Goal: Task Accomplishment & Management: Complete application form

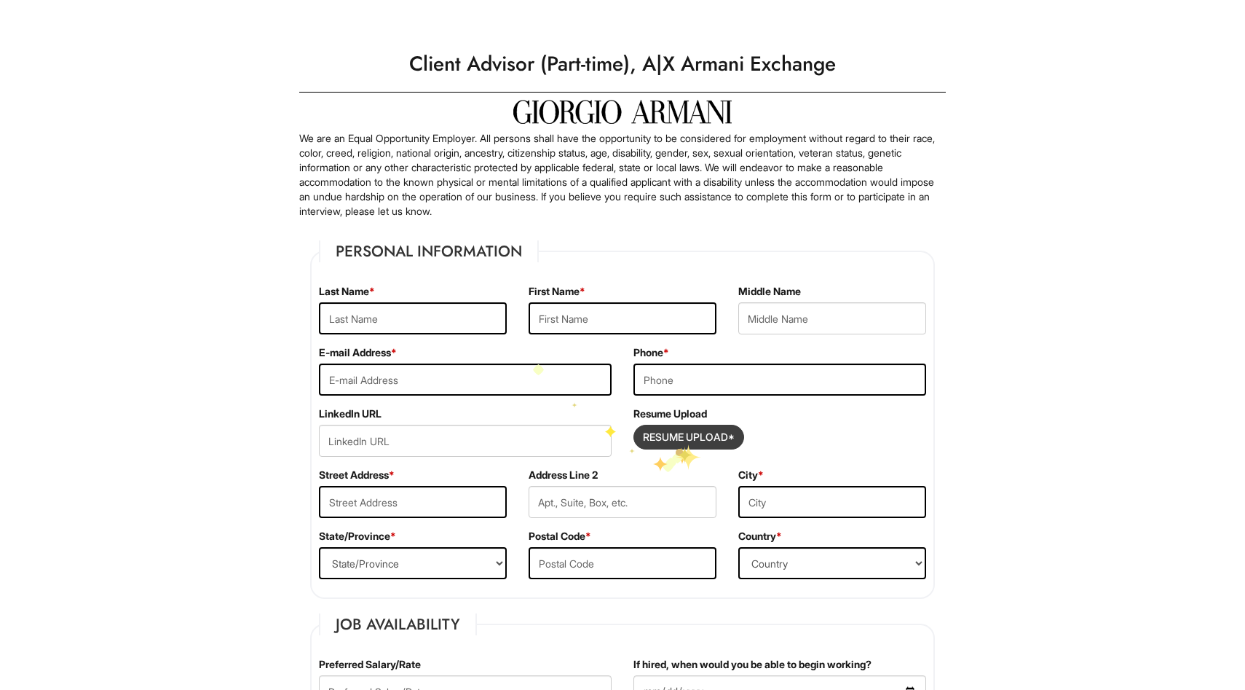
click at [676, 443] on input "Resume Upload*" at bounding box center [688, 436] width 109 height 23
type input "C:\fakepath\[PERSON_NAME] resume.docx"
click at [386, 309] on input "text" at bounding box center [413, 318] width 188 height 32
type input "Black"
type input "Tamara"
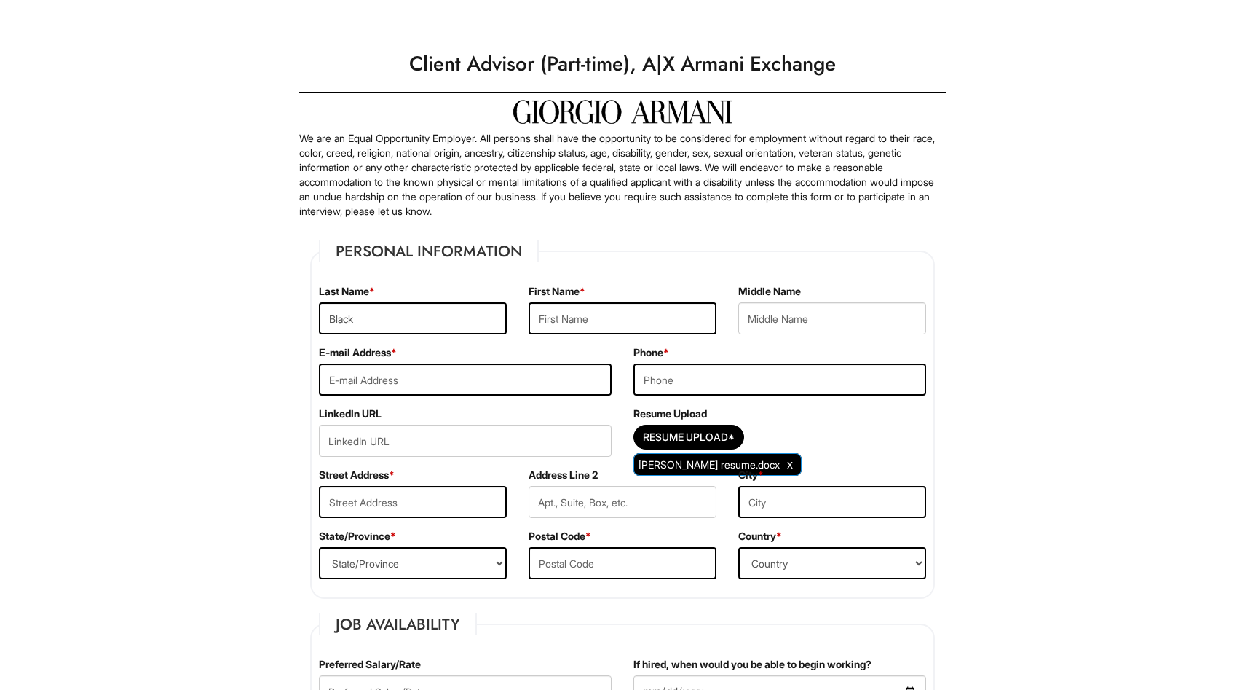
type input "Lavon"
type input "tamarablackarise@gmail.com"
type input "4076923196"
type input "5808 Clearview Drive"
type input "Orlando"
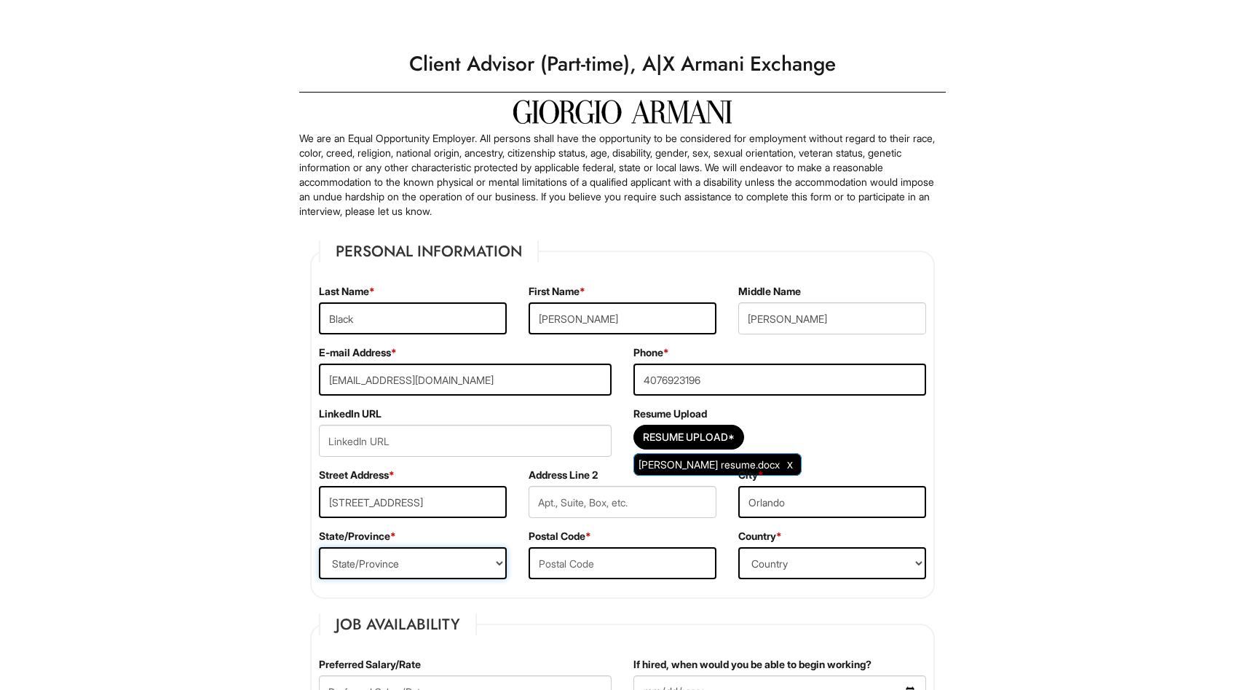
select select "FL"
type input "32819"
select select "United States of America"
click at [720, 374] on input "4076923196" at bounding box center [779, 379] width 293 height 32
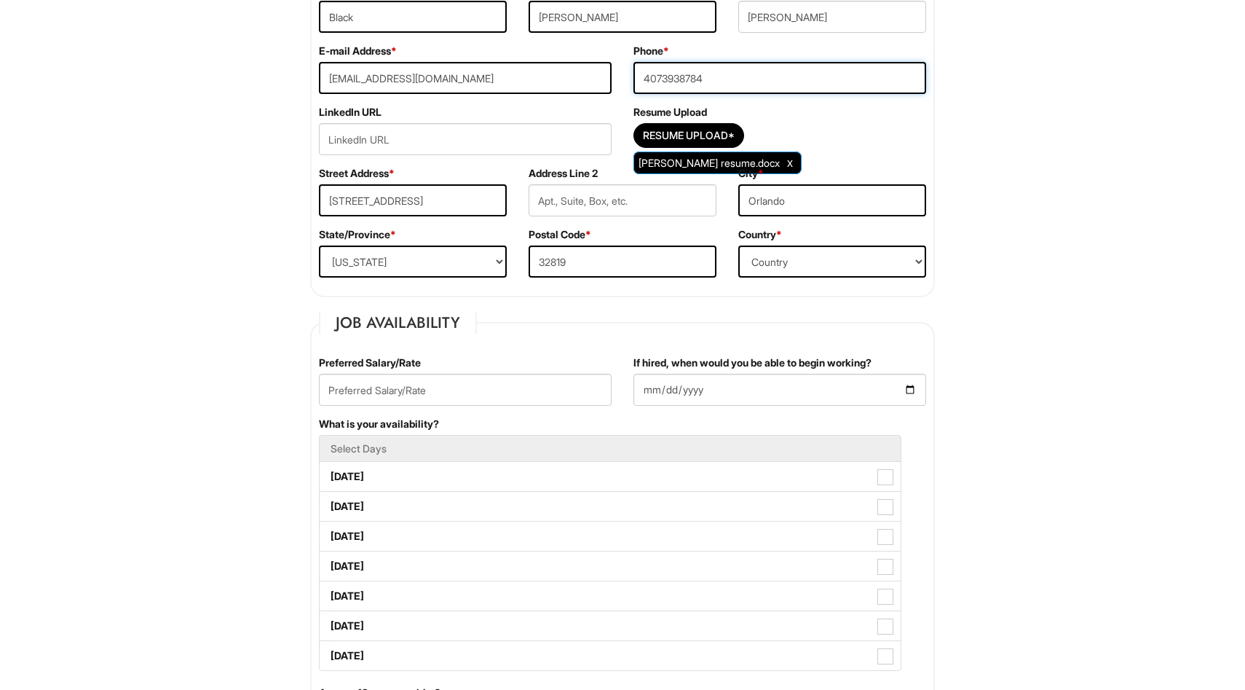
scroll to position [312, 0]
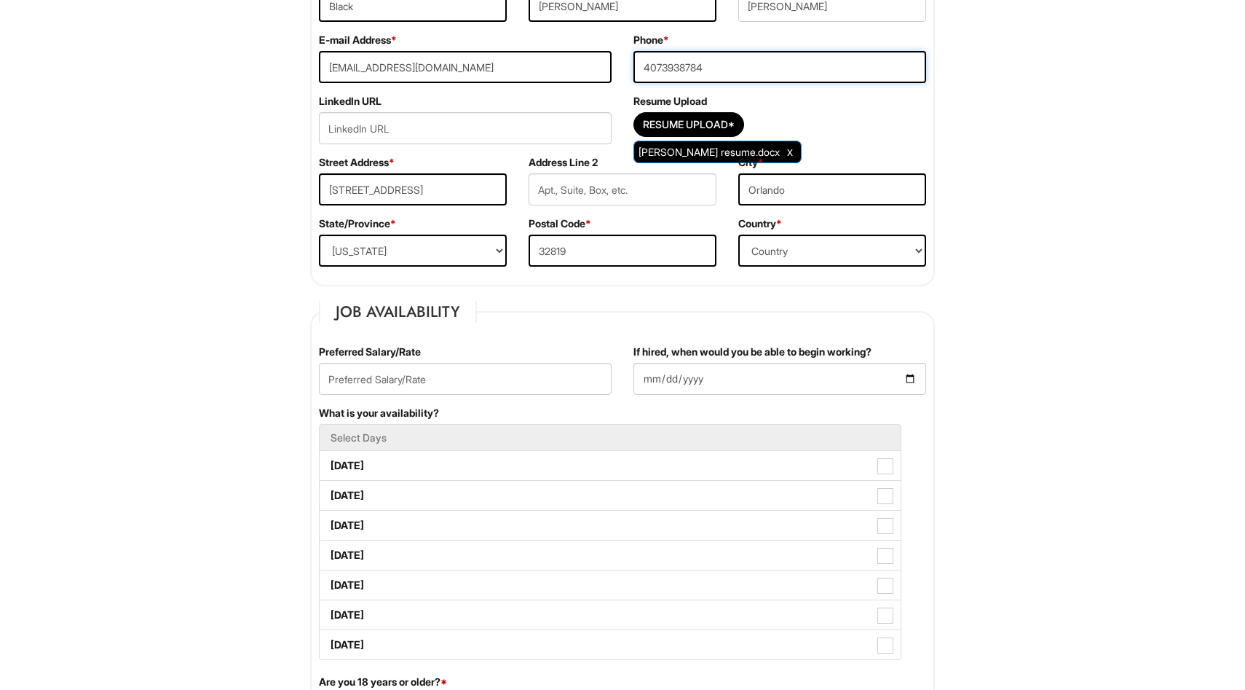
type input "4073938784"
click at [515, 385] on input "text" at bounding box center [465, 379] width 293 height 32
type input "15.00 hr"
click at [714, 376] on input "If hired, when would you be able to begin working?" at bounding box center [779, 379] width 293 height 32
click at [912, 376] on input "If hired, when would you be able to begin working?" at bounding box center [779, 379] width 293 height 32
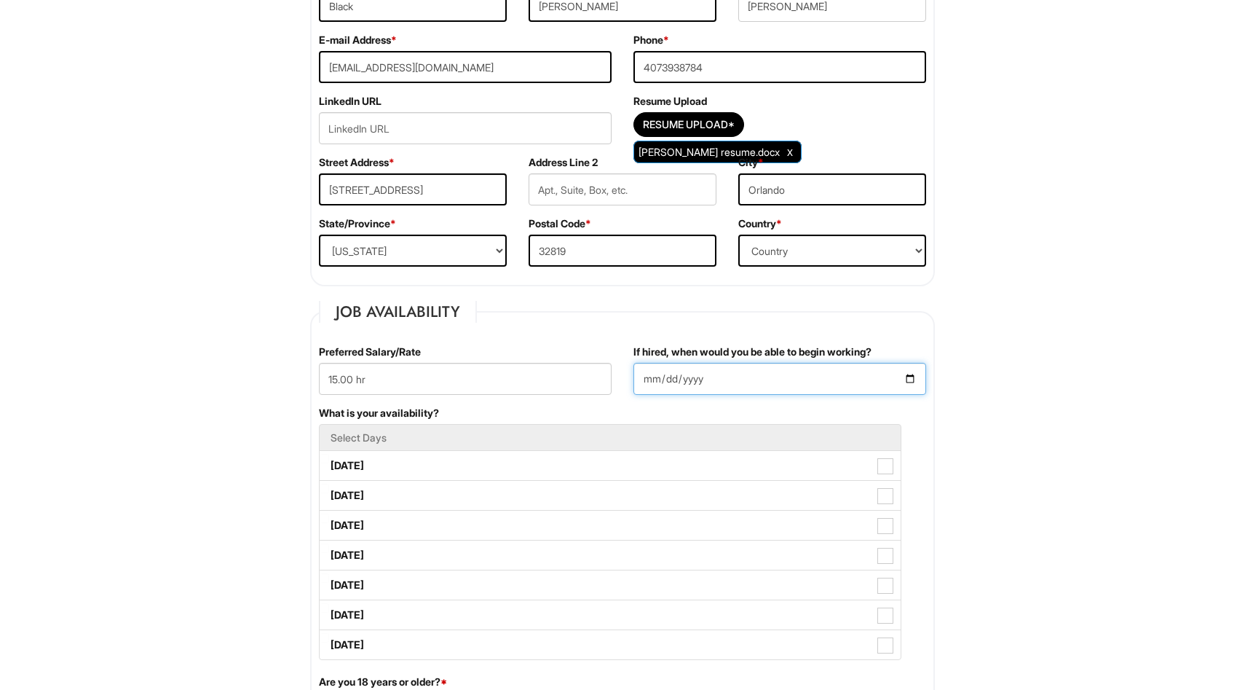
type input "2025-09-08"
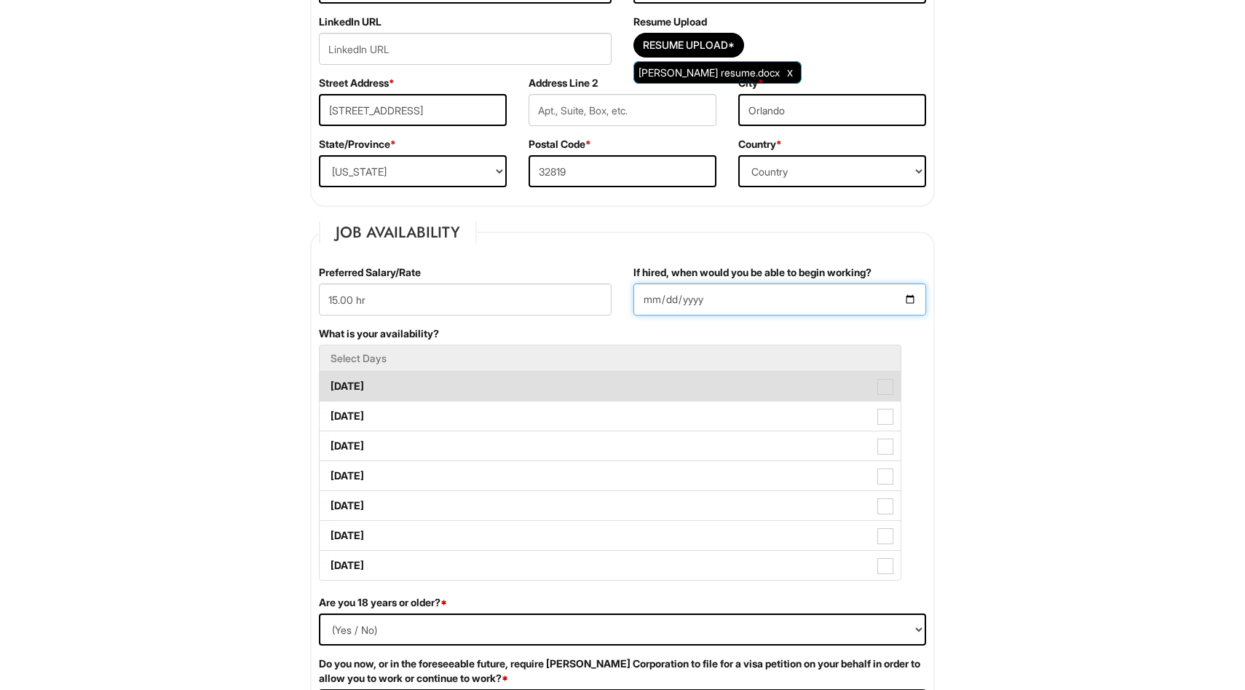
scroll to position [393, 0]
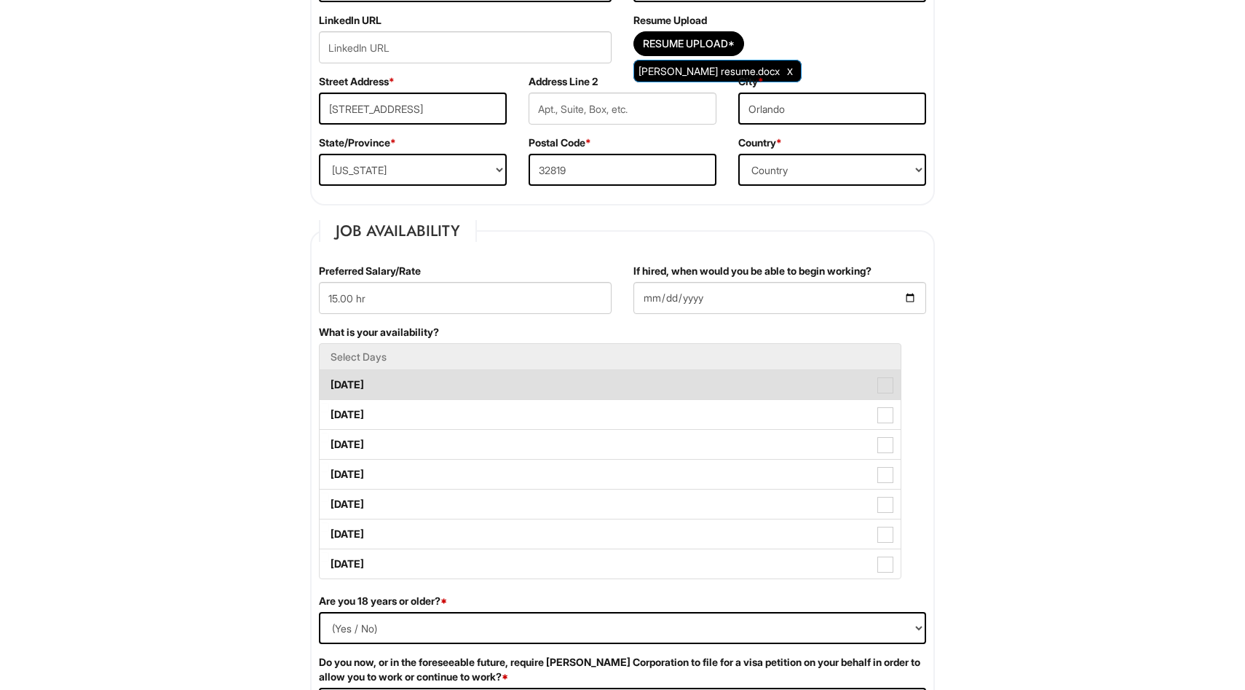
click at [439, 391] on label "Monday" at bounding box center [610, 384] width 581 height 29
click at [329, 382] on Available_Monday "Monday" at bounding box center [324, 377] width 9 height 9
checkbox Available_Monday "true"
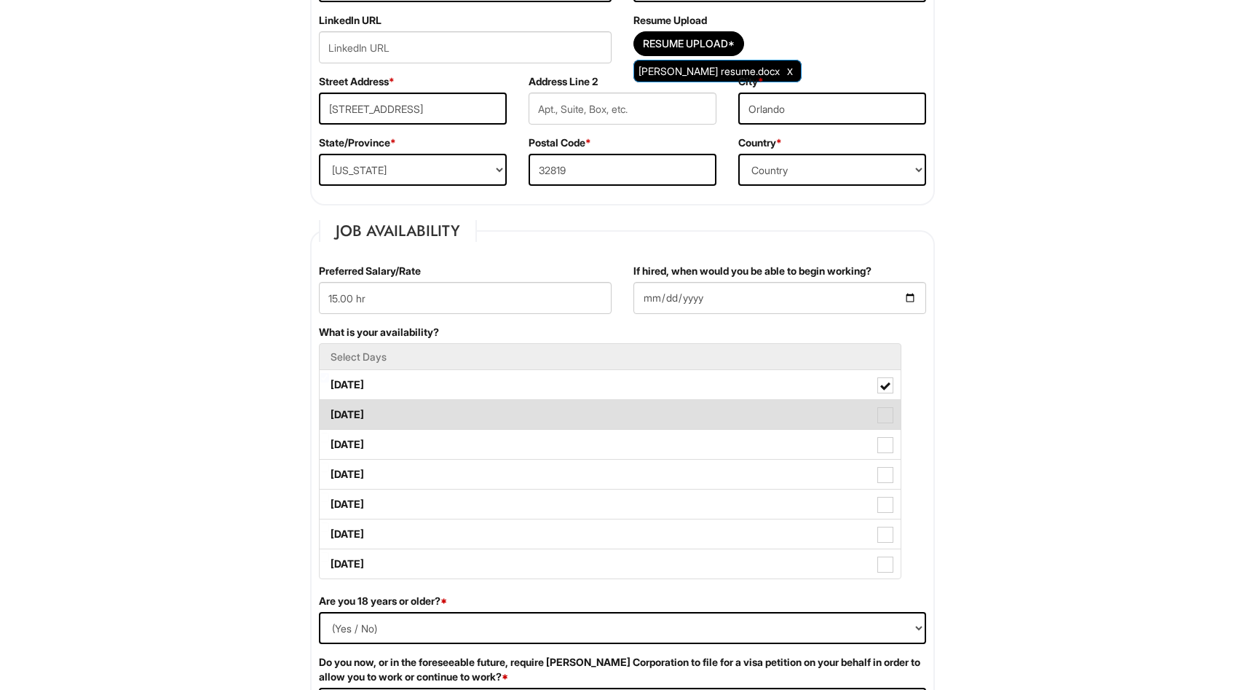
click at [443, 411] on label "Tuesday" at bounding box center [610, 414] width 581 height 29
click at [329, 411] on Available_Tuesday "Tuesday" at bounding box center [324, 407] width 9 height 9
click at [439, 417] on label "Tuesday" at bounding box center [610, 414] width 581 height 29
click at [329, 412] on Available_Tuesday "Tuesday" at bounding box center [324, 407] width 9 height 9
click at [439, 427] on label "Tuesday" at bounding box center [610, 414] width 581 height 29
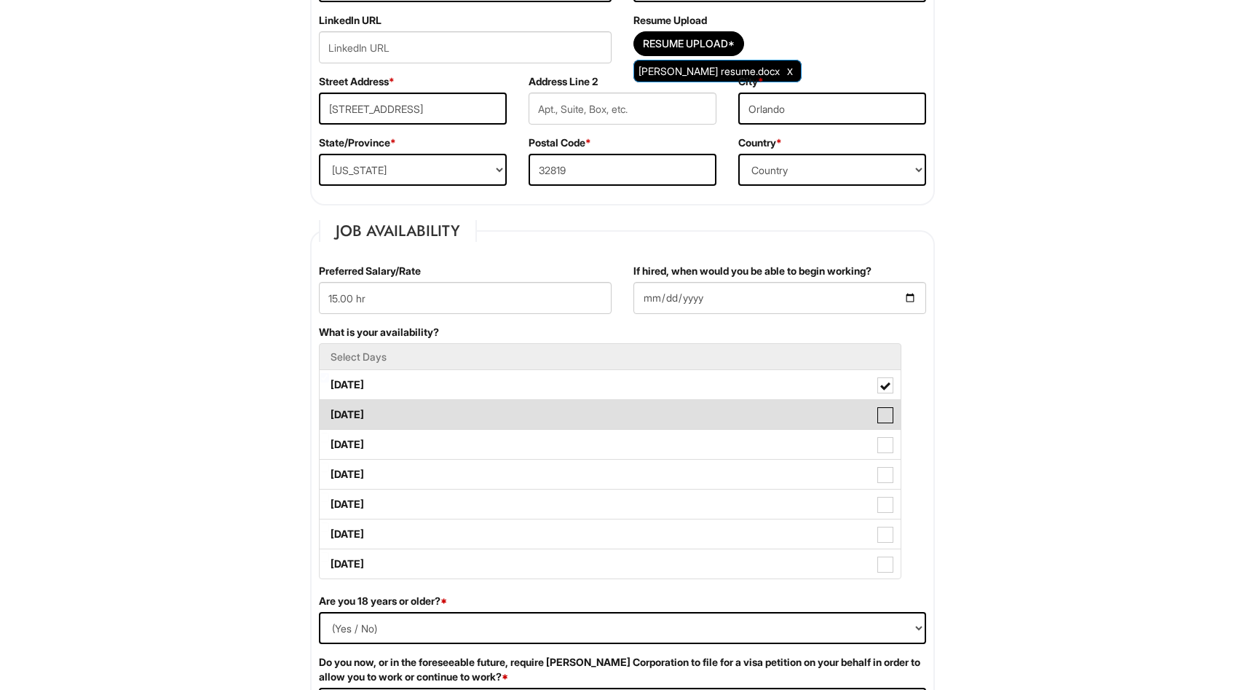
click at [329, 412] on Available_Tuesday "Tuesday" at bounding box center [324, 407] width 9 height 9
checkbox Available_Tuesday "true"
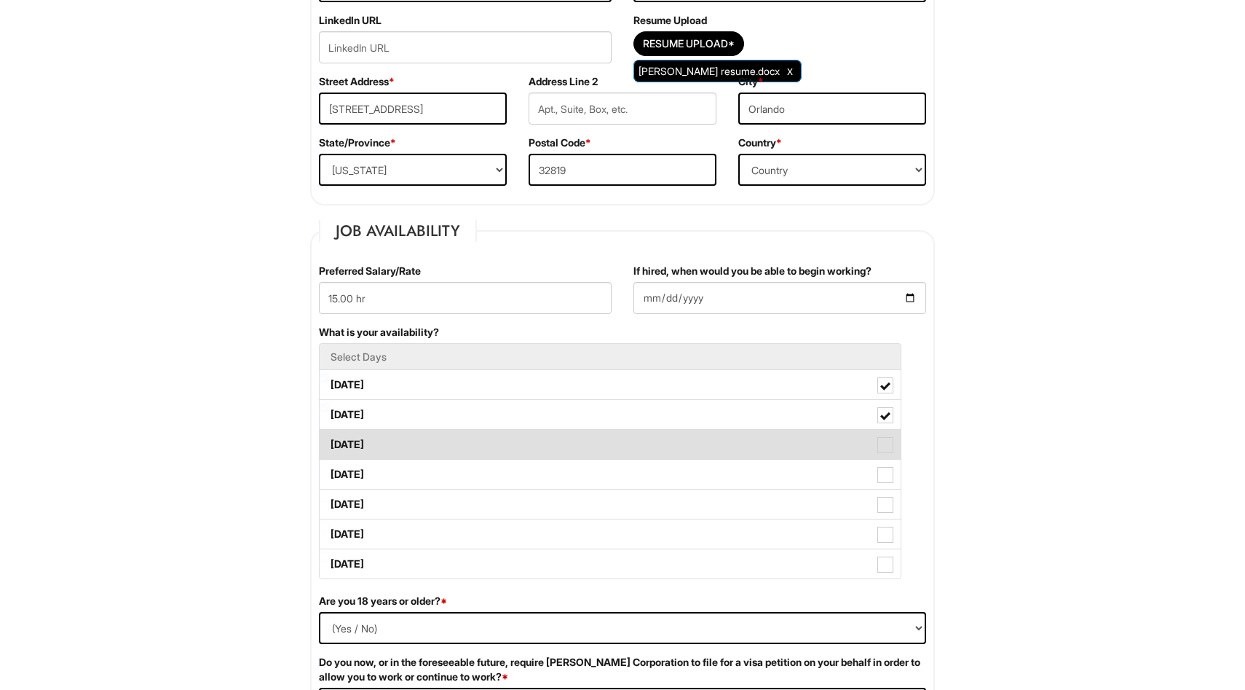
click at [436, 444] on label "Wednesday" at bounding box center [610, 444] width 581 height 29
click at [329, 442] on Available_Wednesday "Wednesday" at bounding box center [324, 437] width 9 height 9
checkbox Available_Wednesday "true"
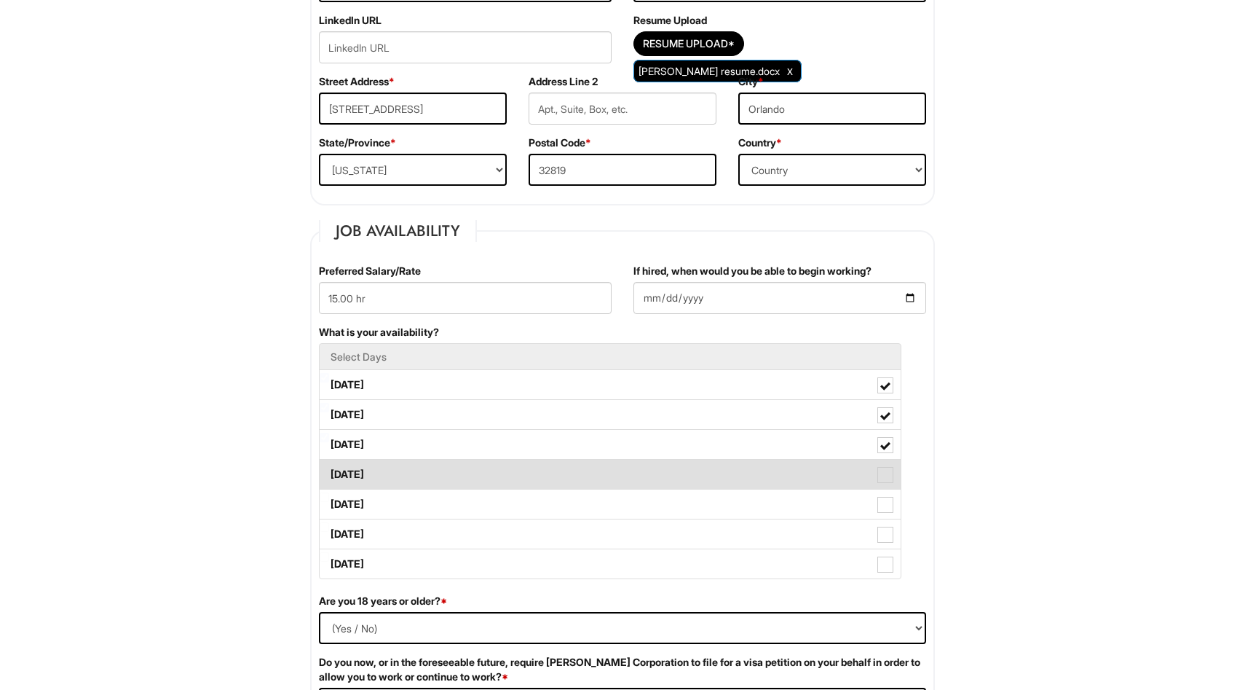
click at [435, 466] on label "Thursday" at bounding box center [610, 473] width 581 height 29
click at [329, 466] on Available_Thursday "Thursday" at bounding box center [324, 466] width 9 height 9
checkbox Available_Thursday "true"
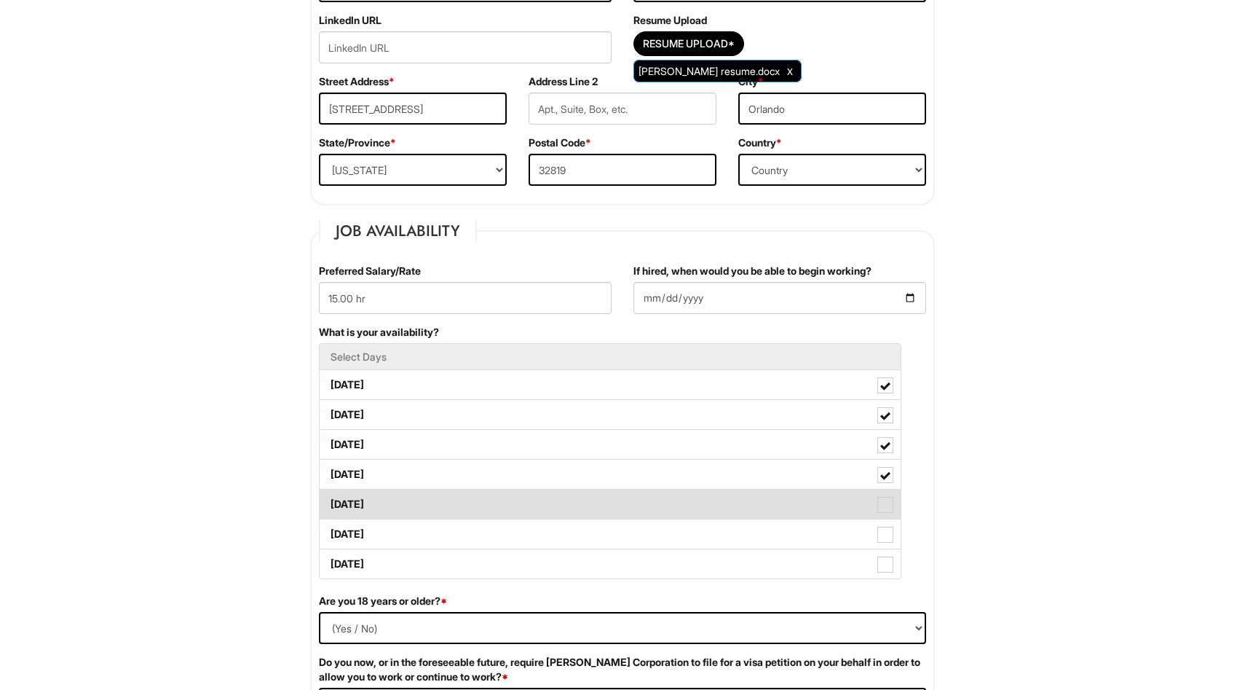
click at [435, 494] on label "Friday" at bounding box center [610, 503] width 581 height 29
click at [329, 494] on Available_Friday "Friday" at bounding box center [324, 496] width 9 height 9
checkbox Available_Friday "true"
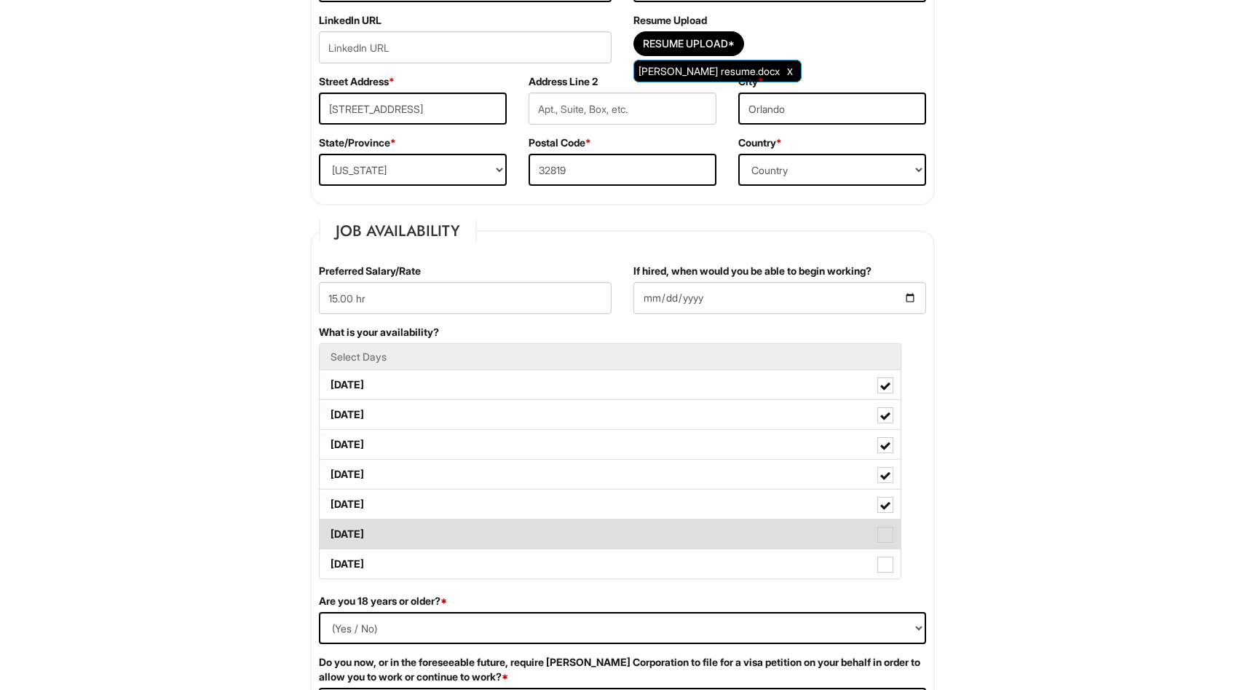
click at [435, 529] on label "Saturday" at bounding box center [610, 533] width 581 height 29
click at [329, 529] on Available_Saturday "Saturday" at bounding box center [324, 526] width 9 height 9
checkbox Available_Saturday "true"
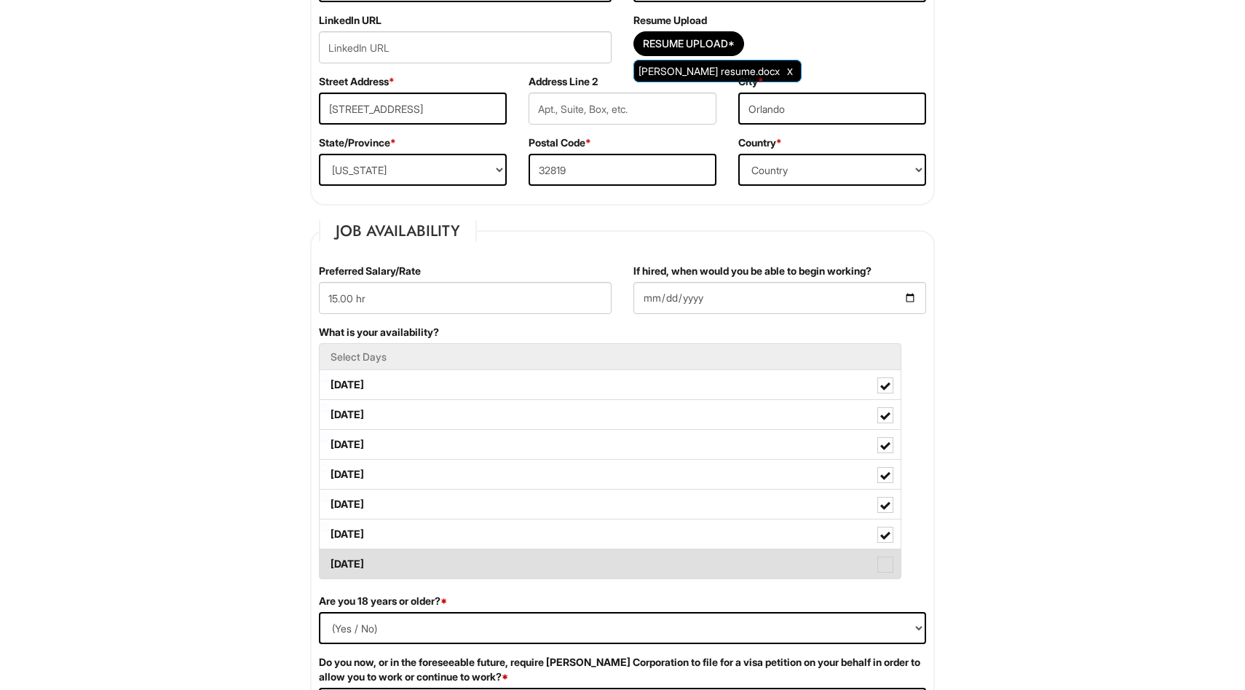
click at [434, 565] on label "Sunday" at bounding box center [610, 563] width 581 height 29
click at [329, 561] on Available_Sunday "Sunday" at bounding box center [324, 556] width 9 height 9
checkbox Available_Sunday "true"
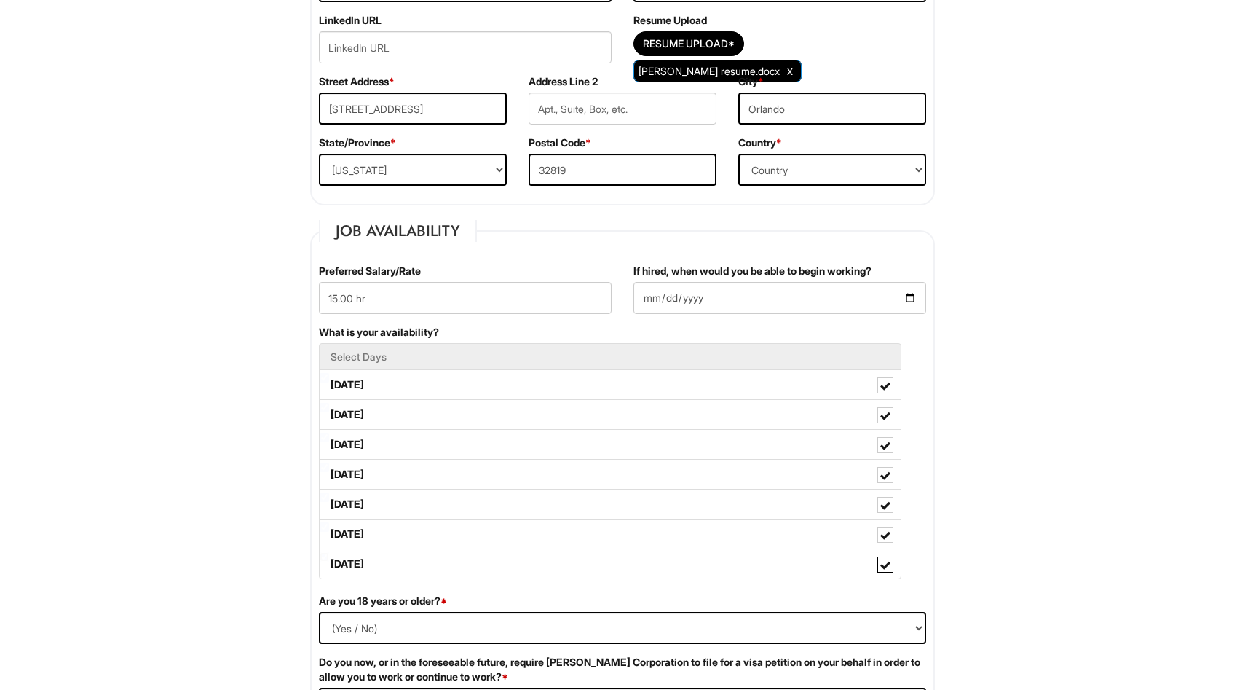
scroll to position [436, 0]
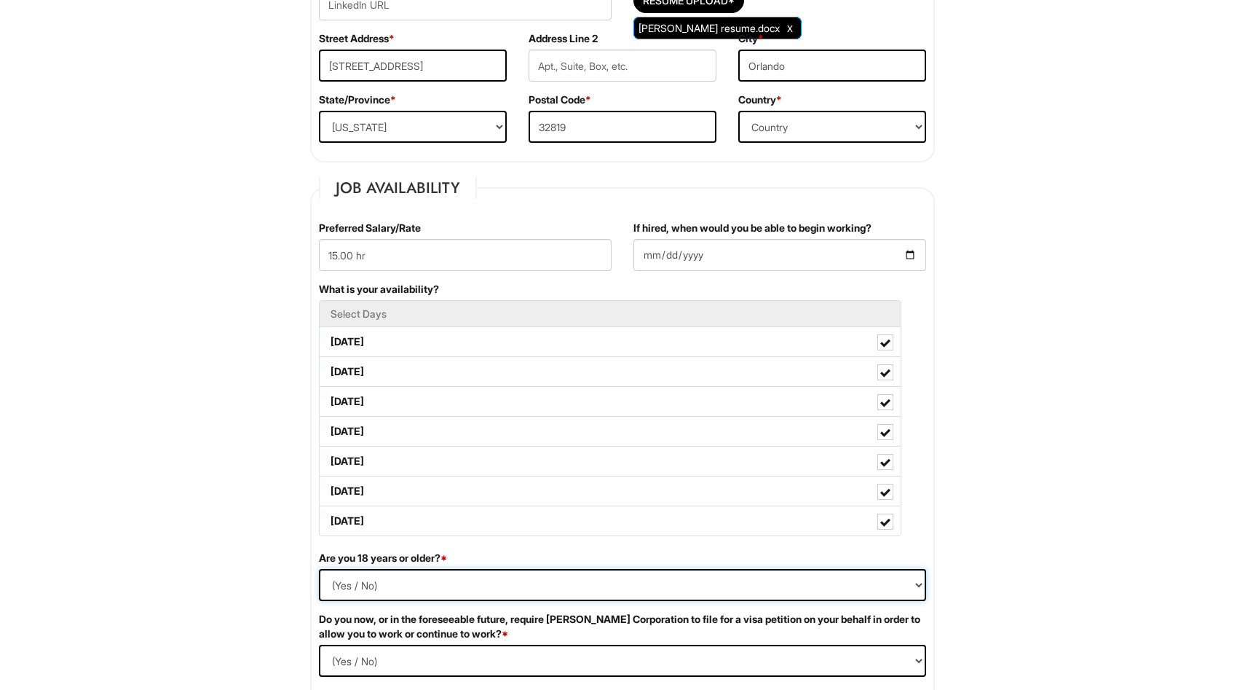
click at [343, 580] on select "(Yes / No) Yes No" at bounding box center [622, 585] width 607 height 32
select select "Yes"
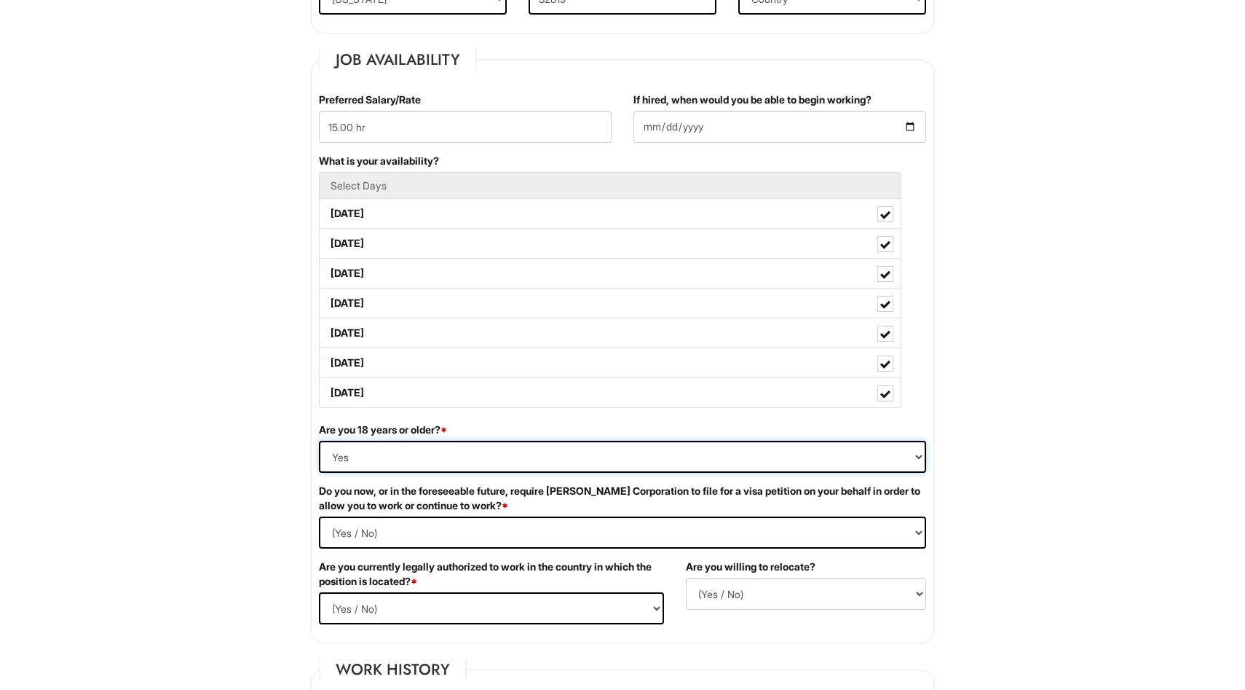
scroll to position [565, 0]
click at [419, 534] on Required "(Yes / No) Yes No" at bounding box center [622, 532] width 607 height 32
select Required "No"
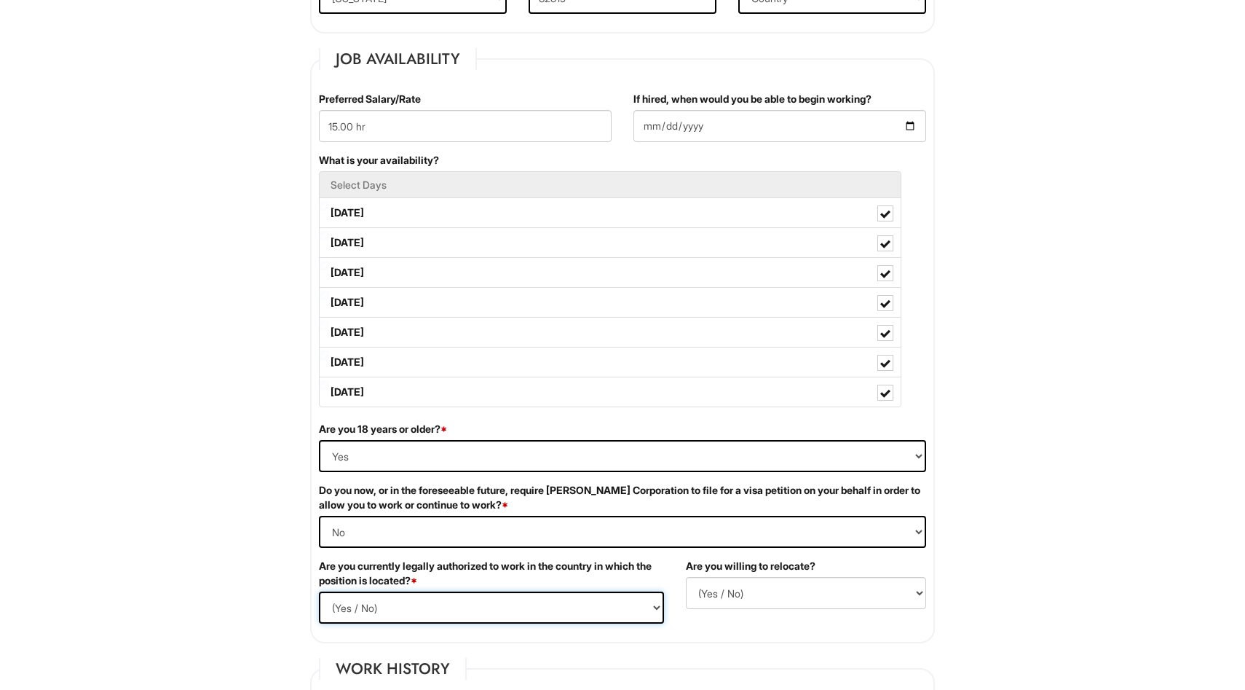
click at [422, 605] on select "(Yes / No) Yes No" at bounding box center [491, 607] width 345 height 32
select select "Yes"
click at [730, 588] on select "(Yes / No) No Yes" at bounding box center [806, 593] width 240 height 32
select select "N"
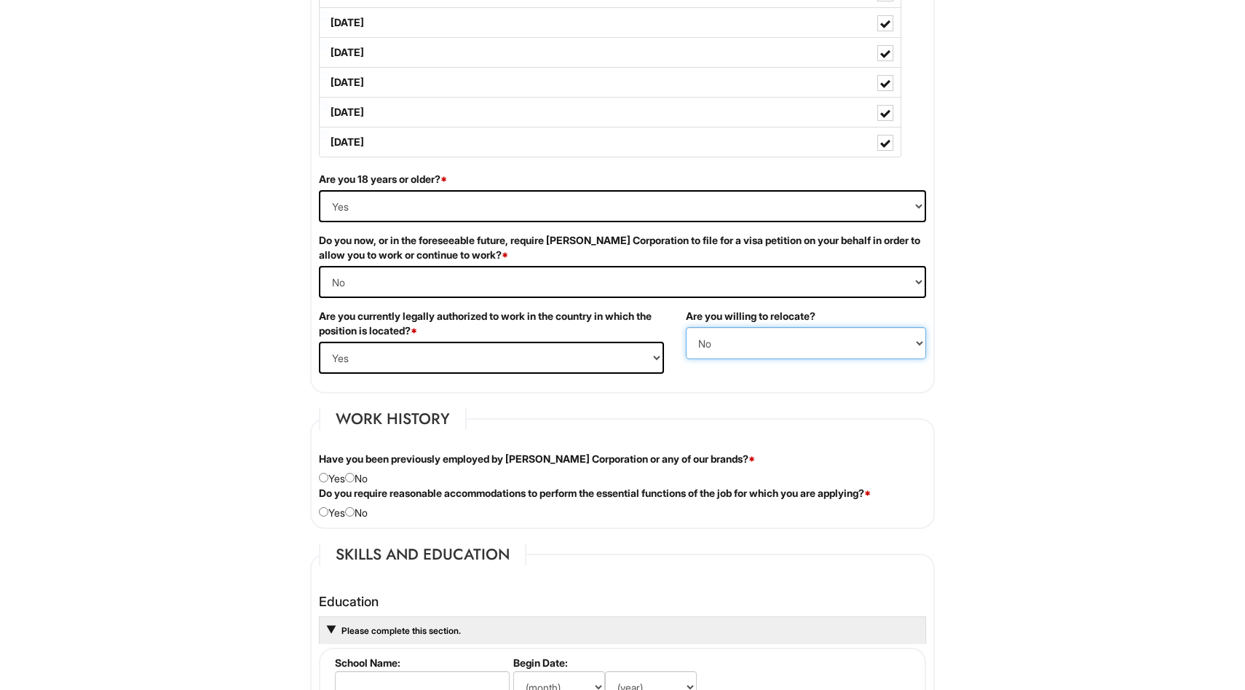
scroll to position [824, 0]
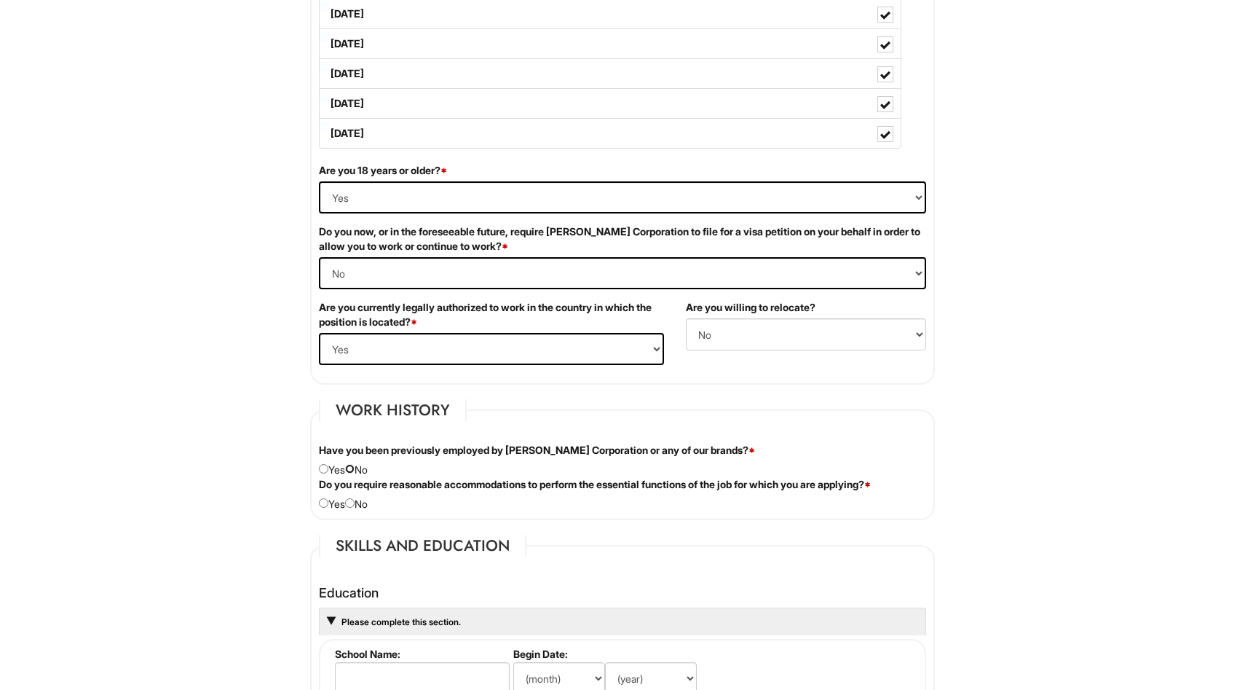
click at [355, 470] on input "radio" at bounding box center [349, 468] width 9 height 9
radio input "true"
click at [355, 504] on input "radio" at bounding box center [349, 502] width 9 height 9
radio input "true"
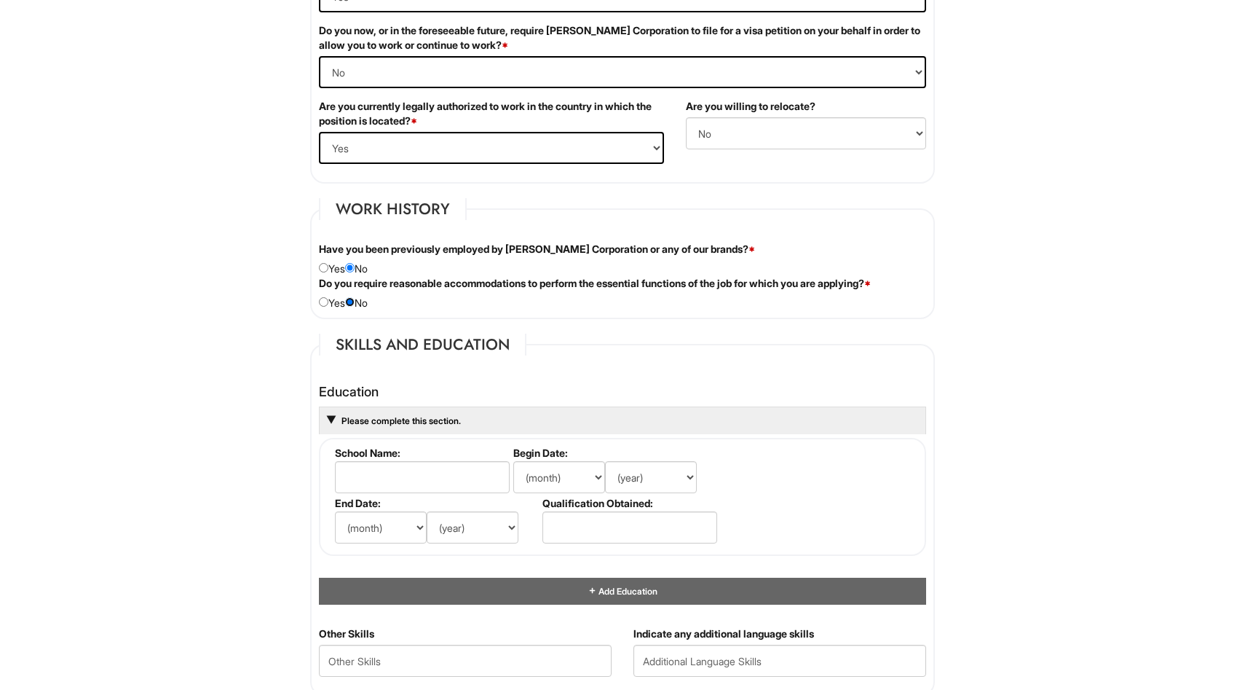
scroll to position [1034, 0]
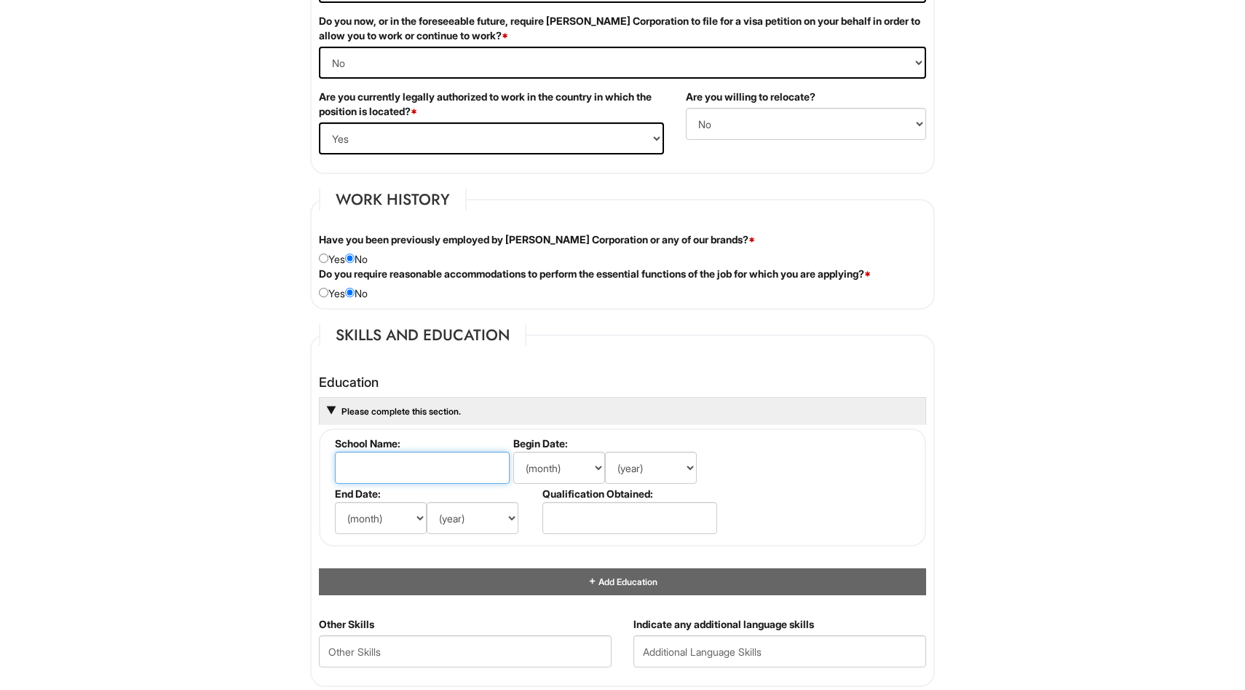
click at [366, 473] on input "text" at bounding box center [422, 467] width 175 height 32
type input "Full Sail University"
click at [564, 473] on select "(month) Jan Feb Mar Apr May Jun Jul Aug Sep Oct Nov Dec" at bounding box center [559, 467] width 92 height 32
select select "8"
click at [648, 468] on select "(year) 2029 2028 2027 2026 2025 2024 2023 2022 2021 2020 2019 2018 2017 2016 20…" at bounding box center [651, 467] width 92 height 32
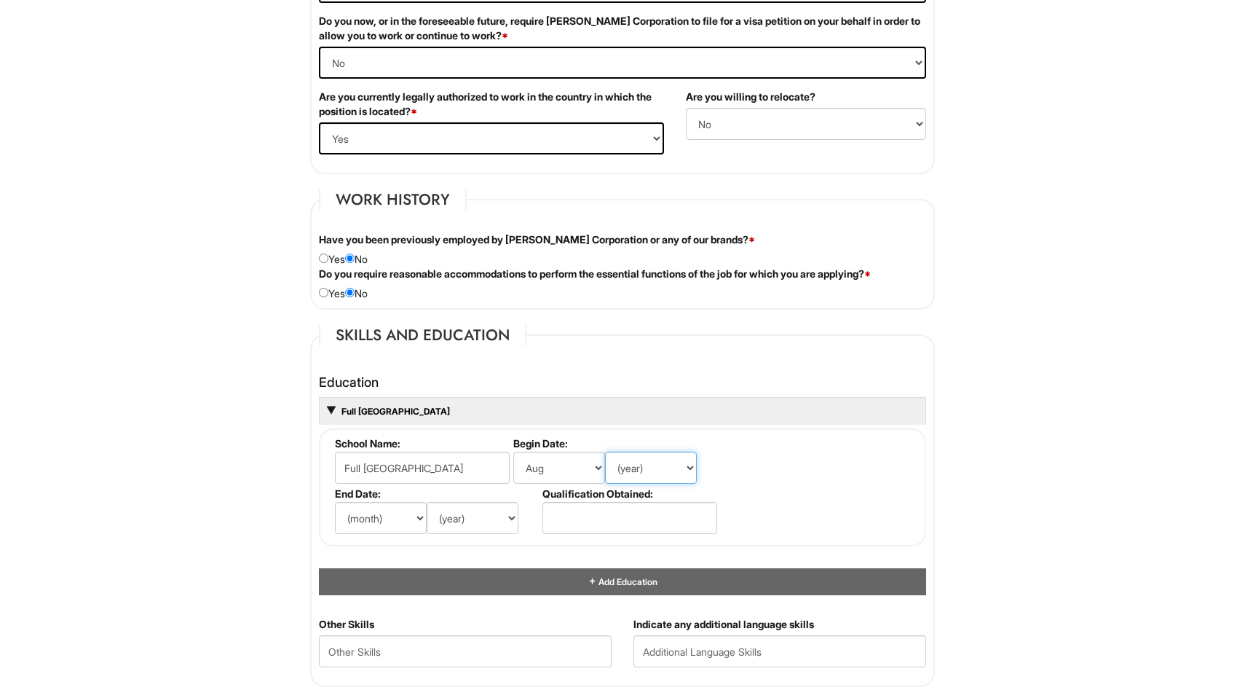
select select "2024"
click at [387, 513] on select "(month) Jan Feb Mar Apr May Jun Jul Aug Sep Oct Nov Dec" at bounding box center [381, 518] width 92 height 32
select select "3"
click at [474, 519] on select "(year) 2029 2028 2027 2026 2025 2024 2023 2022 2021 2020 2019 2018 2017 2016 20…" at bounding box center [473, 518] width 92 height 32
select select "2025"
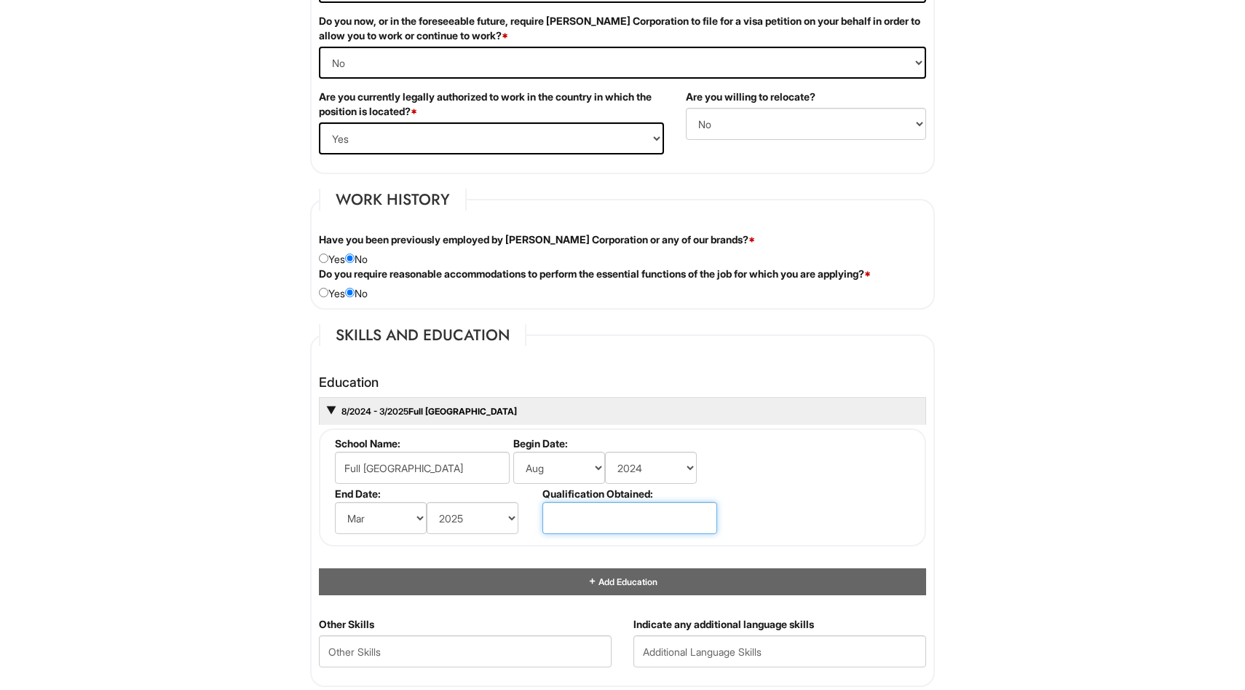
click at [591, 532] on input "text" at bounding box center [629, 518] width 175 height 32
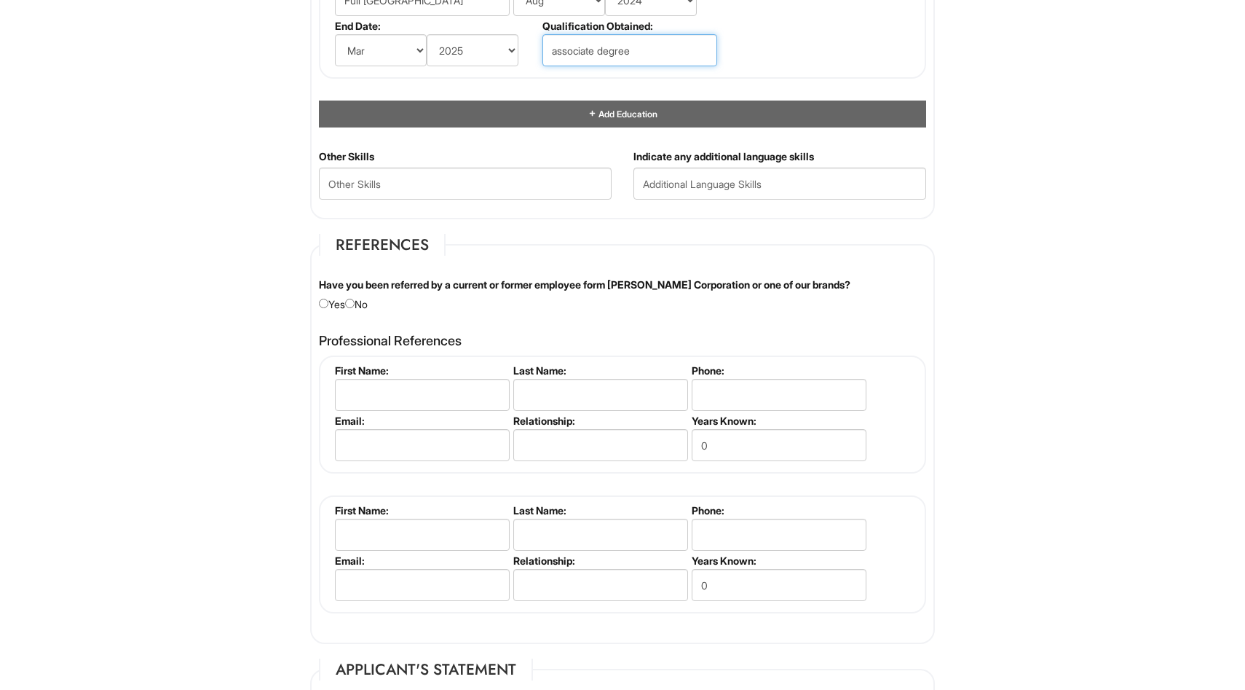
scroll to position [1503, 0]
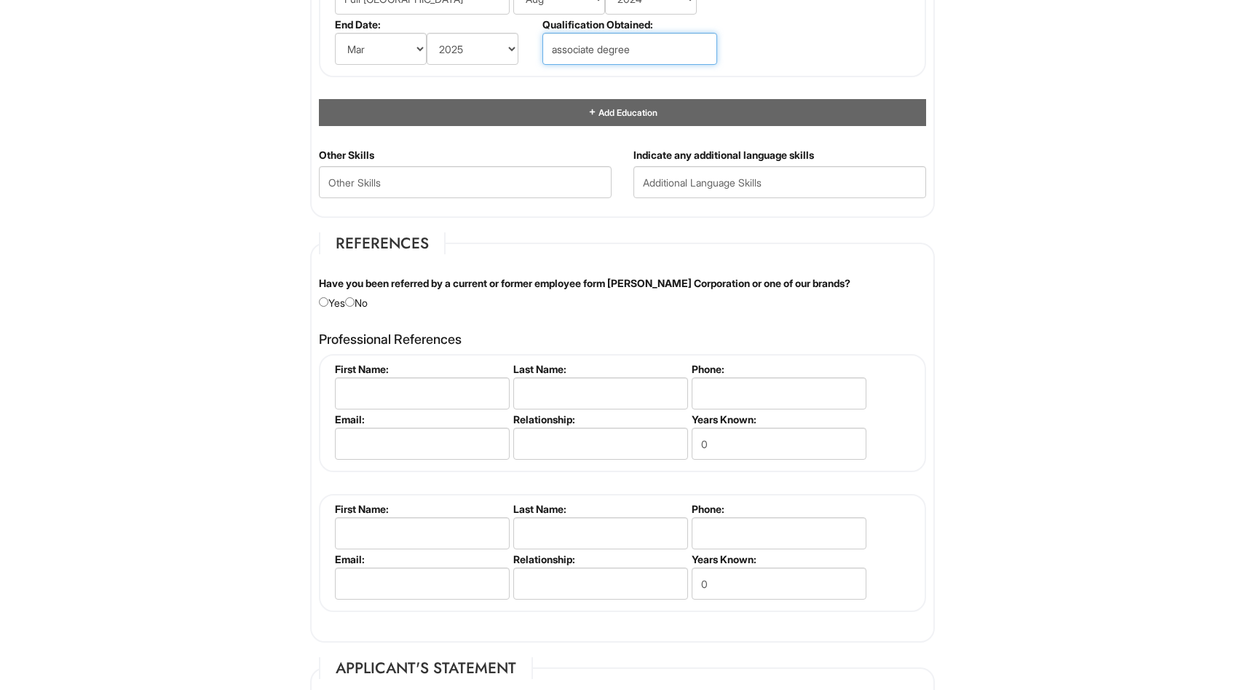
type input "associate degree"
click at [375, 396] on input "text" at bounding box center [422, 393] width 175 height 32
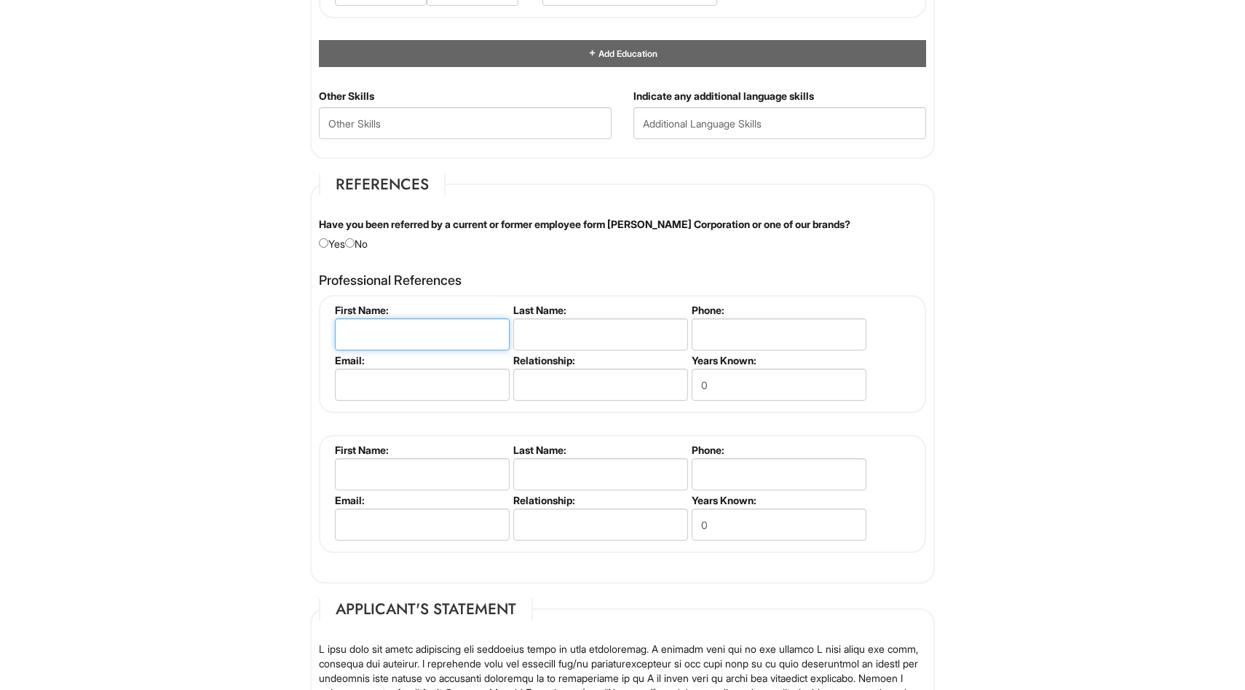
scroll to position [1563, 0]
type input "Franklin"
click at [549, 330] on input "text" at bounding box center [600, 333] width 175 height 32
type input "Alveraz"
click at [734, 334] on input "tel" at bounding box center [779, 333] width 175 height 32
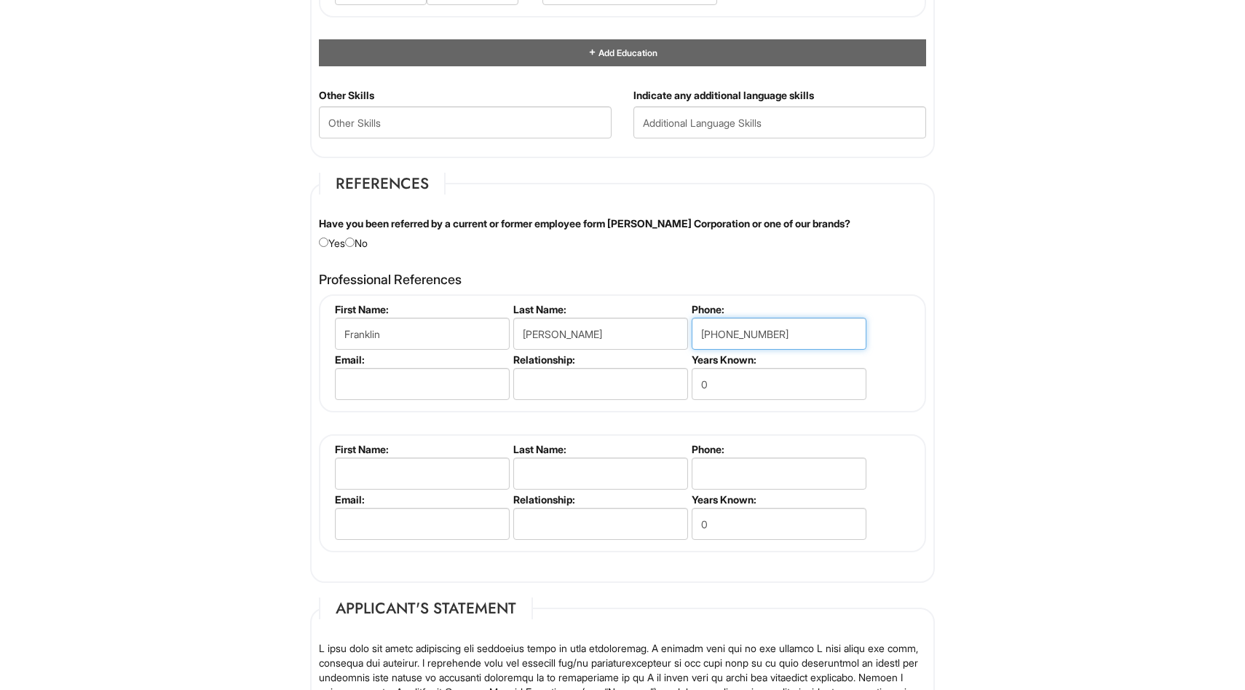
type input "407-616-9075"
click at [467, 390] on input "email" at bounding box center [422, 384] width 175 height 32
click at [539, 391] on input "text" at bounding box center [600, 384] width 175 height 32
type input "ex-manager"
click at [712, 387] on input "0" at bounding box center [779, 384] width 175 height 32
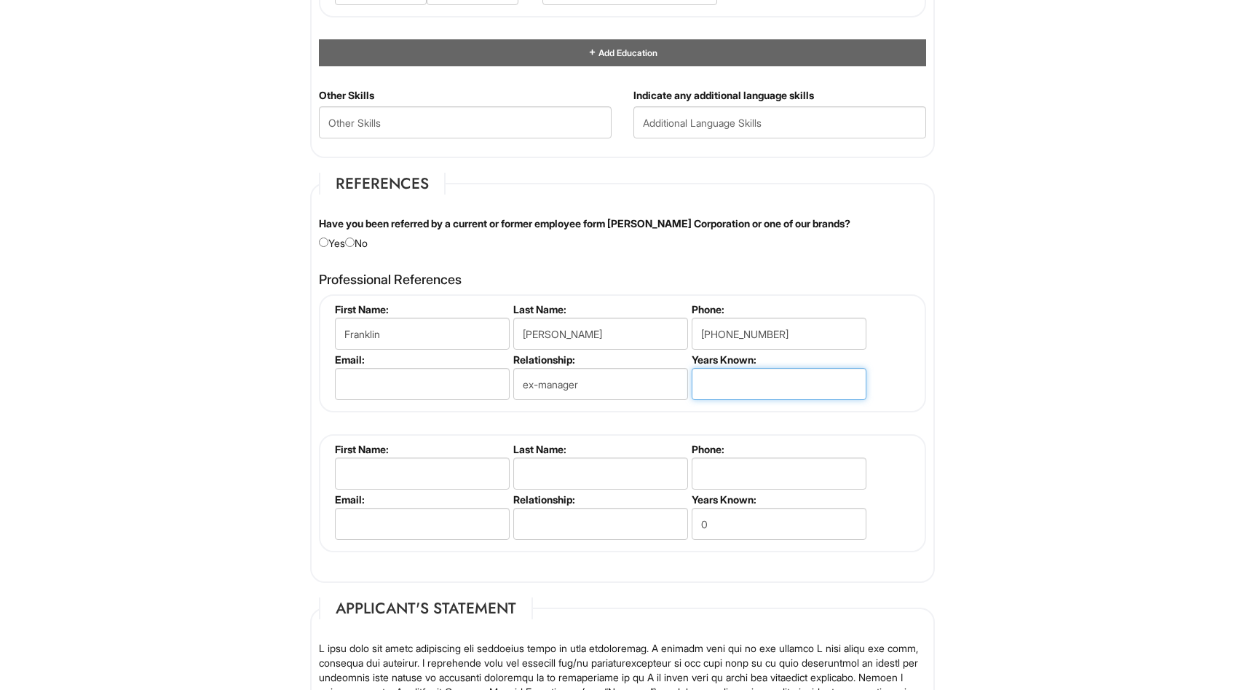
type input "2"
type input "3"
click at [417, 482] on input "text" at bounding box center [422, 473] width 175 height 32
type input "Samuel"
click at [569, 470] on input "text" at bounding box center [600, 473] width 175 height 32
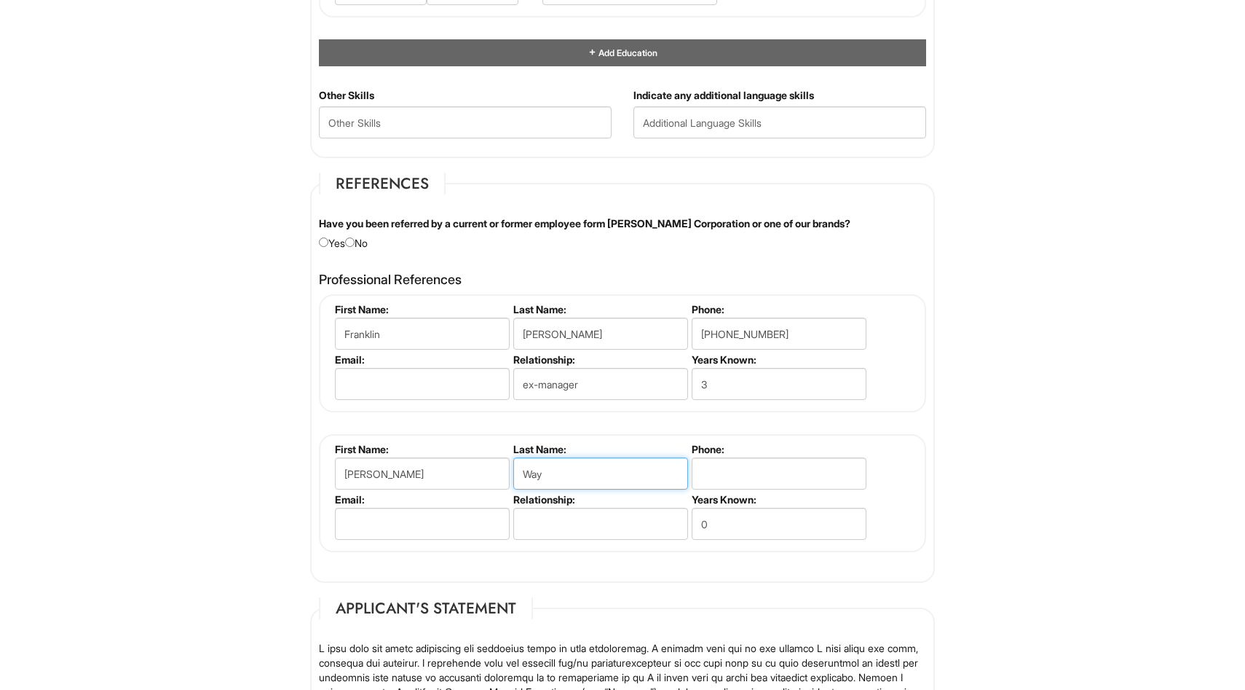
type input "Way"
click at [755, 473] on input "tel" at bounding box center [779, 473] width 175 height 32
type input "714-421-8089"
click at [599, 527] on input "text" at bounding box center [600, 524] width 175 height 32
type input "ex-manager"
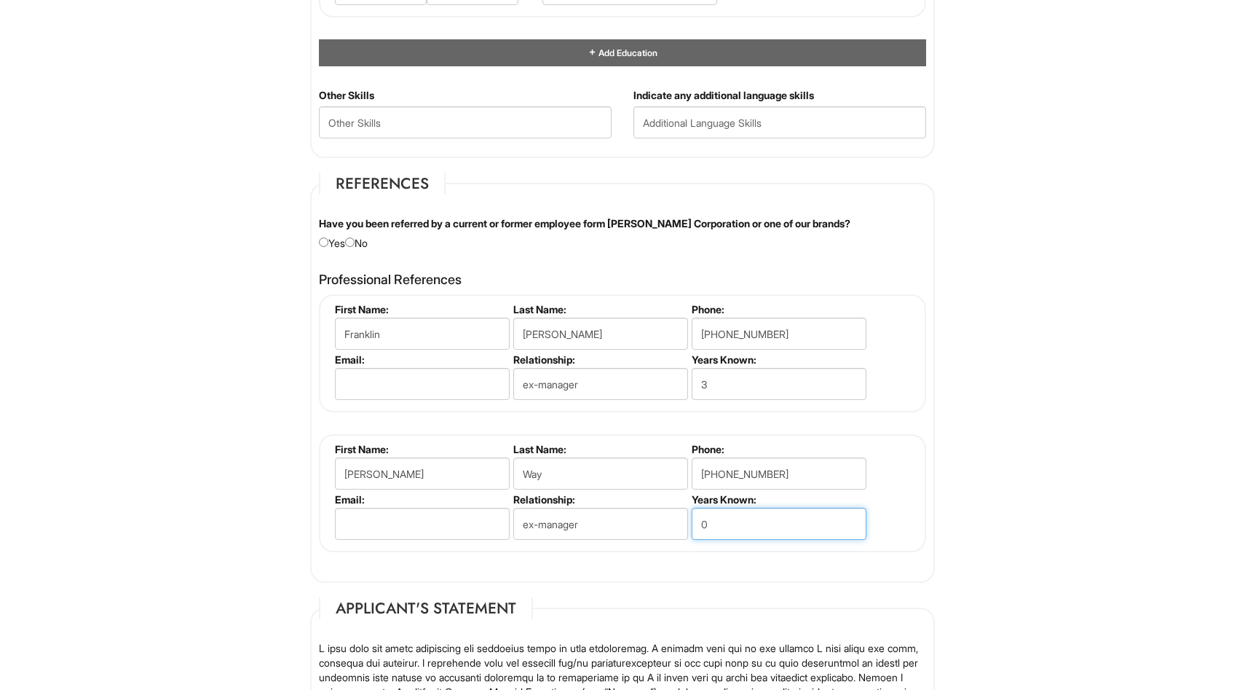
click at [739, 528] on input "0" at bounding box center [779, 524] width 175 height 32
type input "0"
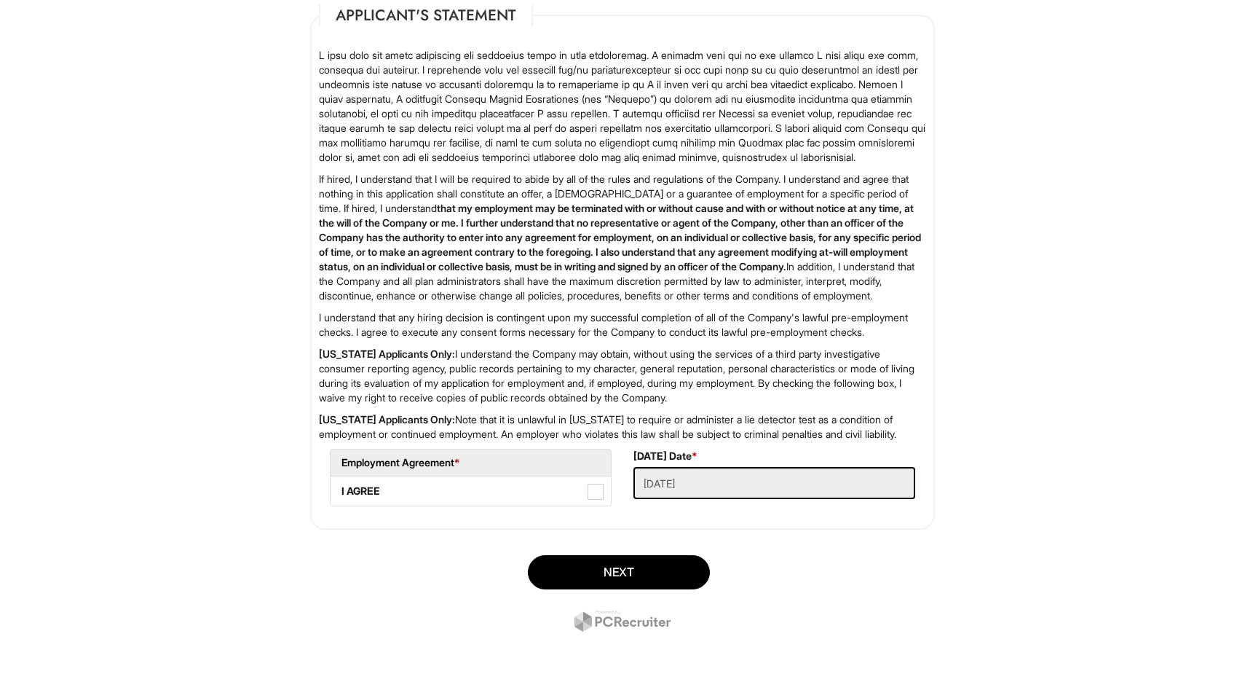
scroll to position [2166, 0]
type input "5"
click at [591, 500] on span at bounding box center [596, 491] width 16 height 16
click at [340, 489] on AGREE "I AGREE" at bounding box center [335, 483] width 9 height 9
checkbox AGREE "true"
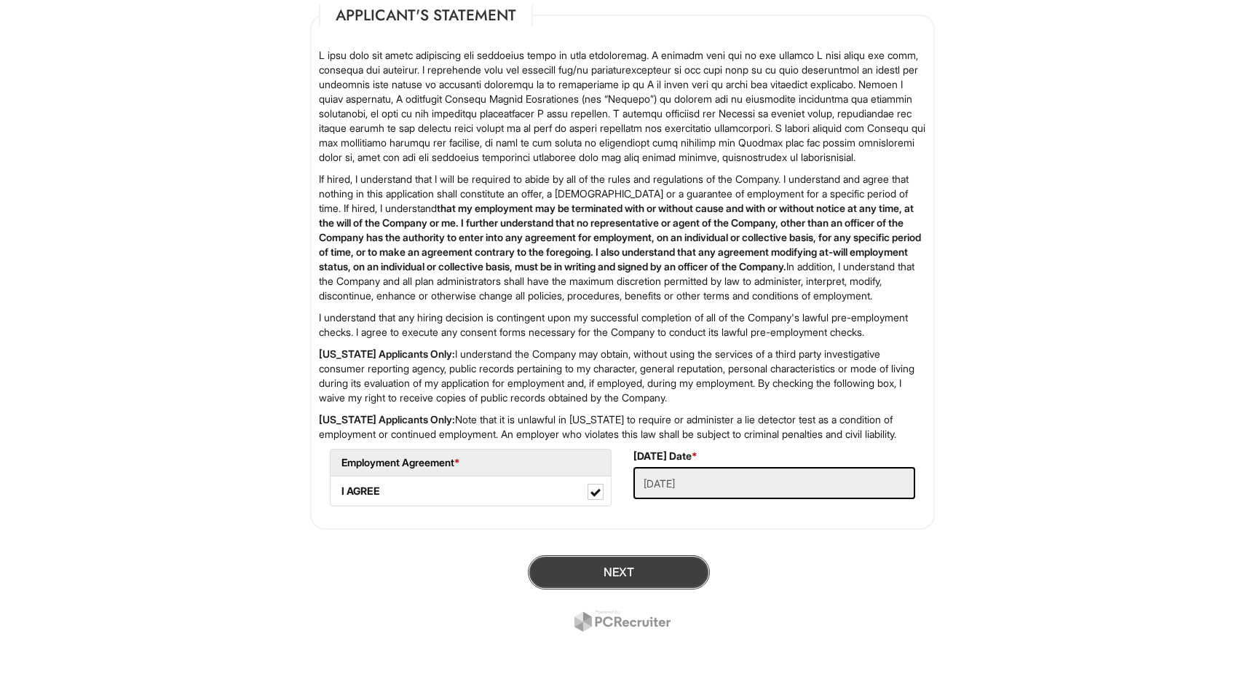
click at [625, 589] on button "Next" at bounding box center [619, 572] width 182 height 34
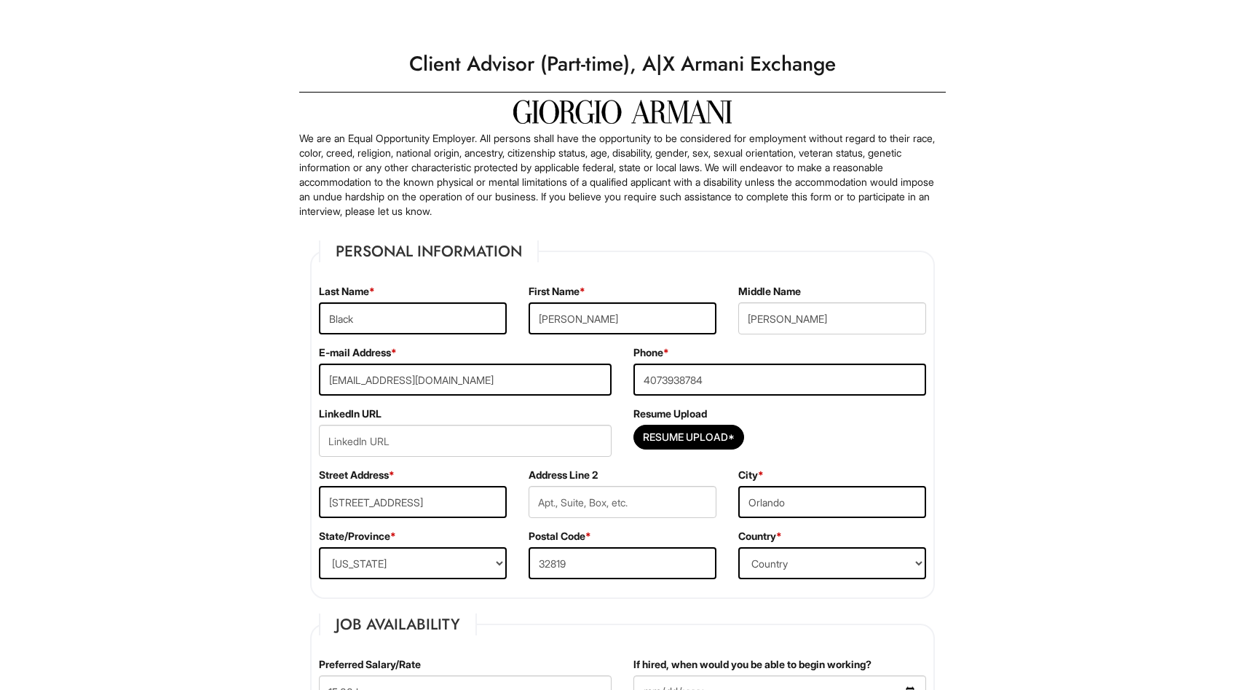
select select "FL"
select select "[GEOGRAPHIC_DATA]"
select select "Yes"
select Required "No"
select select "Yes"
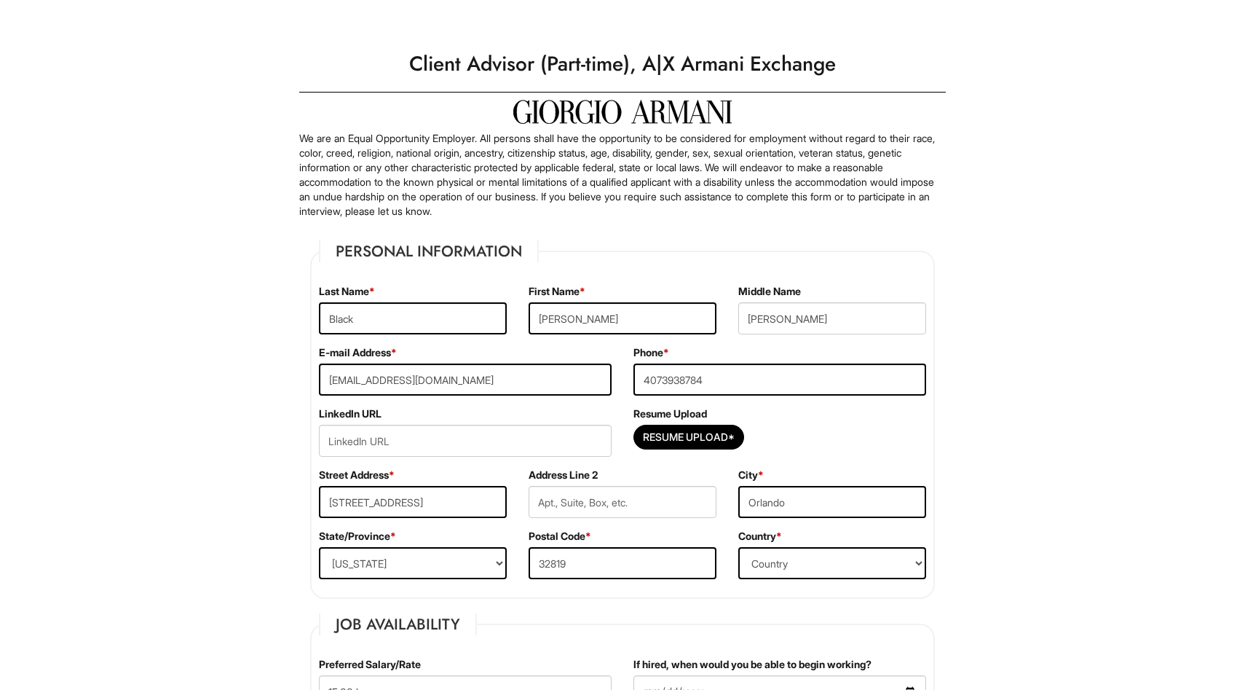
select select "N"
select select "8"
select select "2024"
select select "3"
select select "2025"
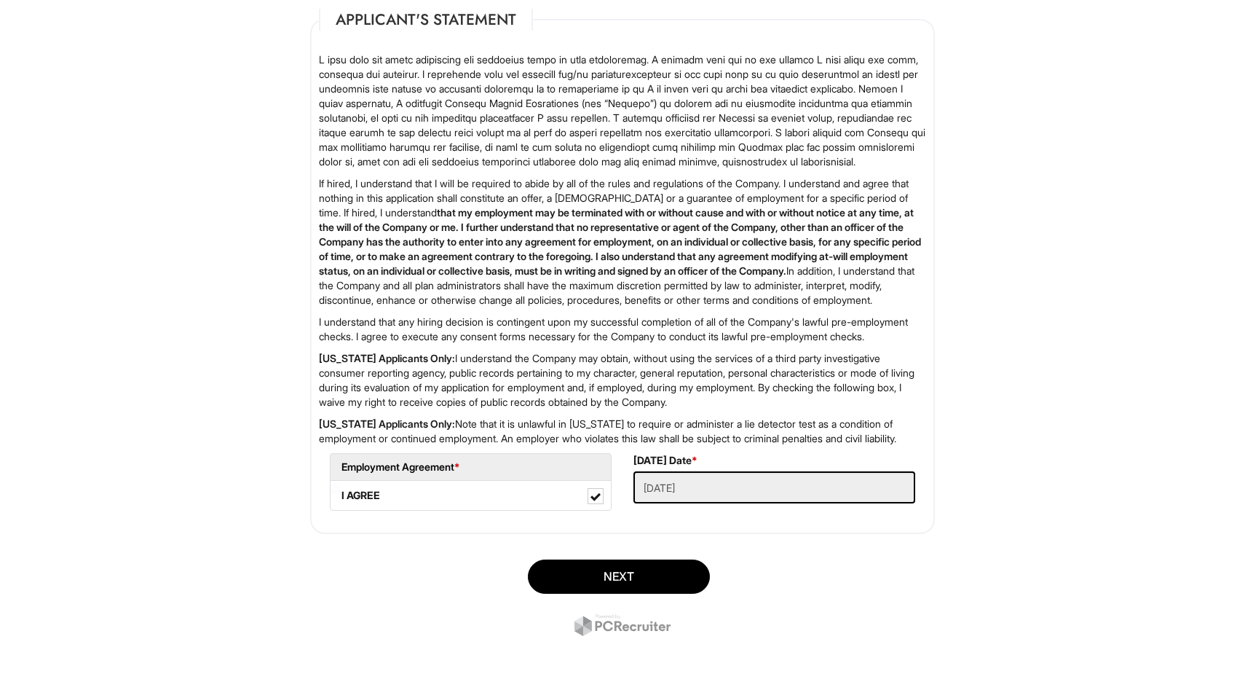
scroll to position [2213, 0]
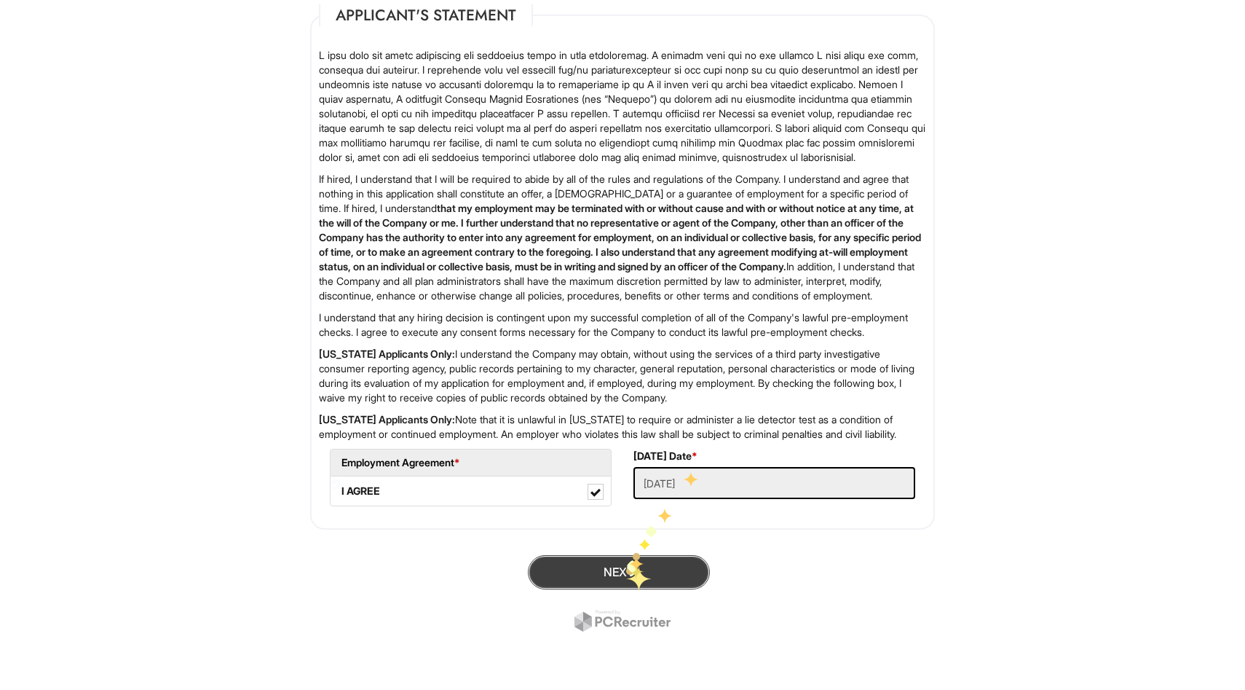
click at [626, 567] on button "Next" at bounding box center [619, 572] width 182 height 34
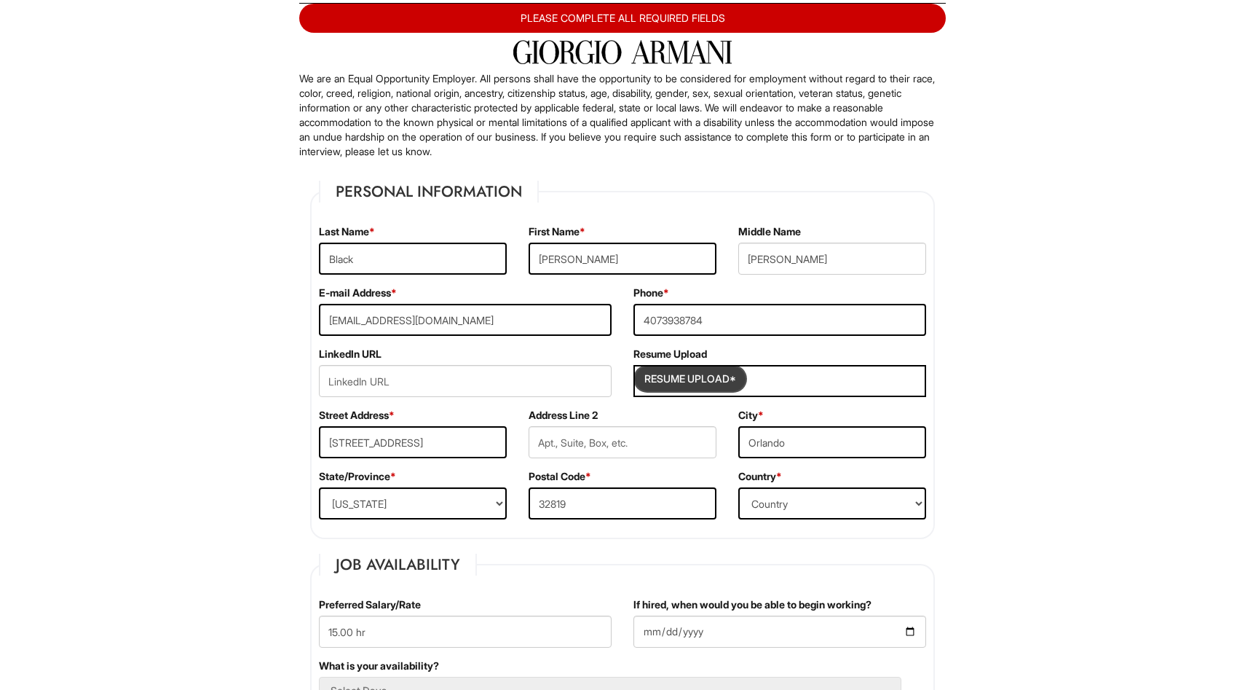
click at [722, 383] on input "Resume Upload*" at bounding box center [690, 378] width 109 height 23
type input "C:\fakepath\Tamara Black resume.docx"
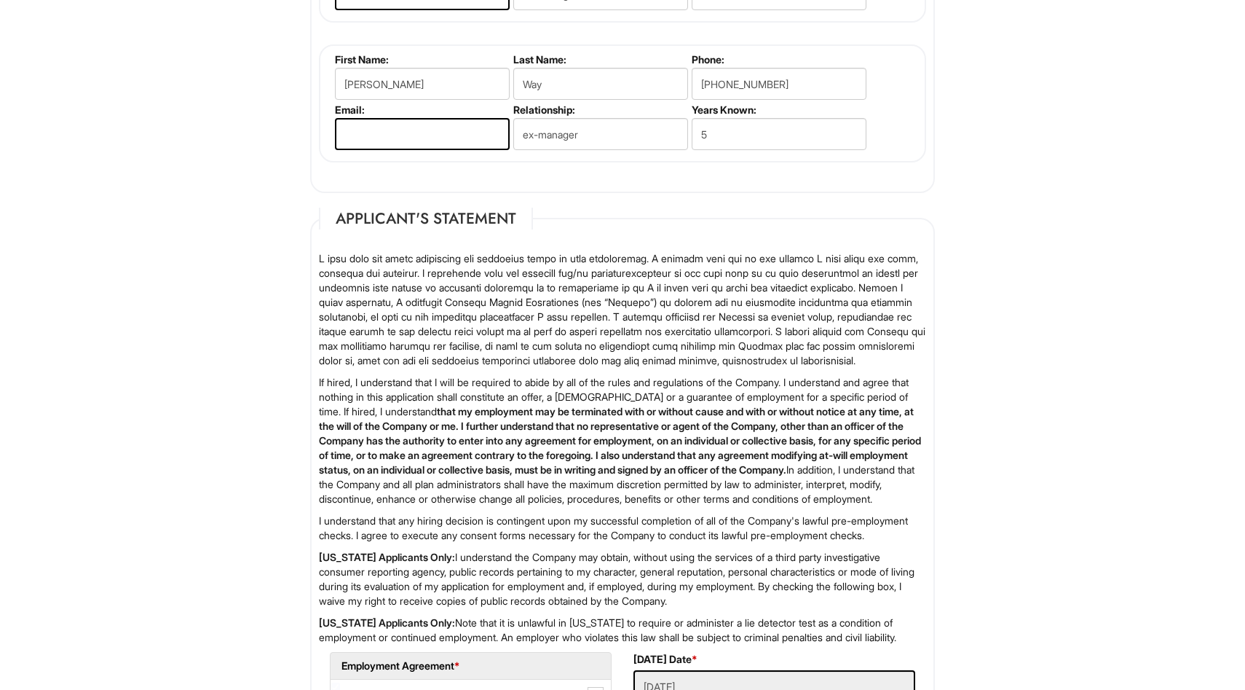
scroll to position [2242, 0]
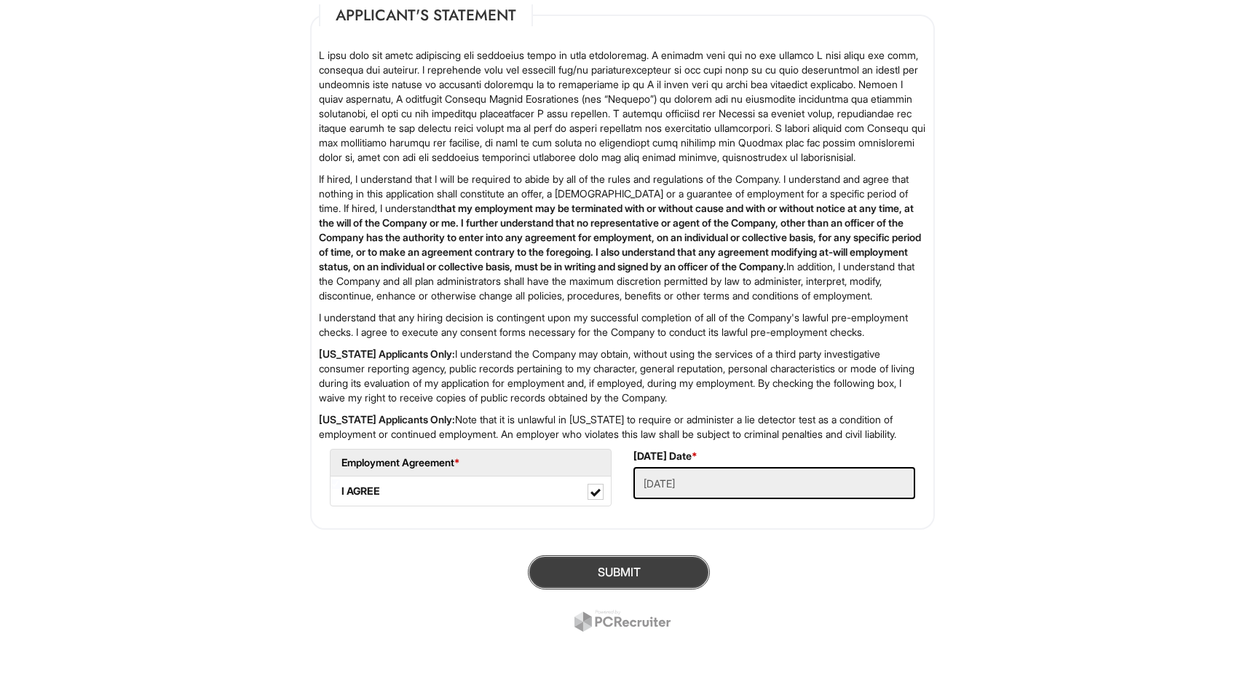
click at [650, 570] on button "SUBMIT" at bounding box center [619, 572] width 182 height 34
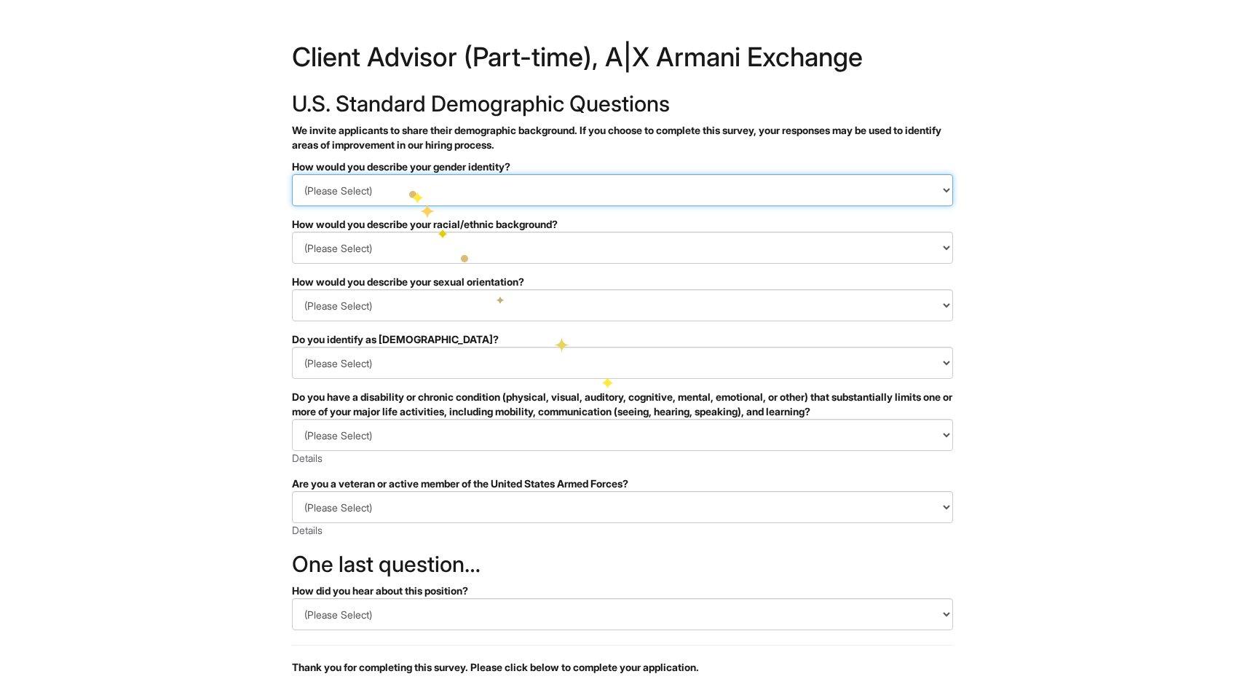
click at [408, 186] on select "(Please Select) Man Woman Non-binary I prefer to self-describe I don't wish to …" at bounding box center [622, 190] width 661 height 32
select select "Woman"
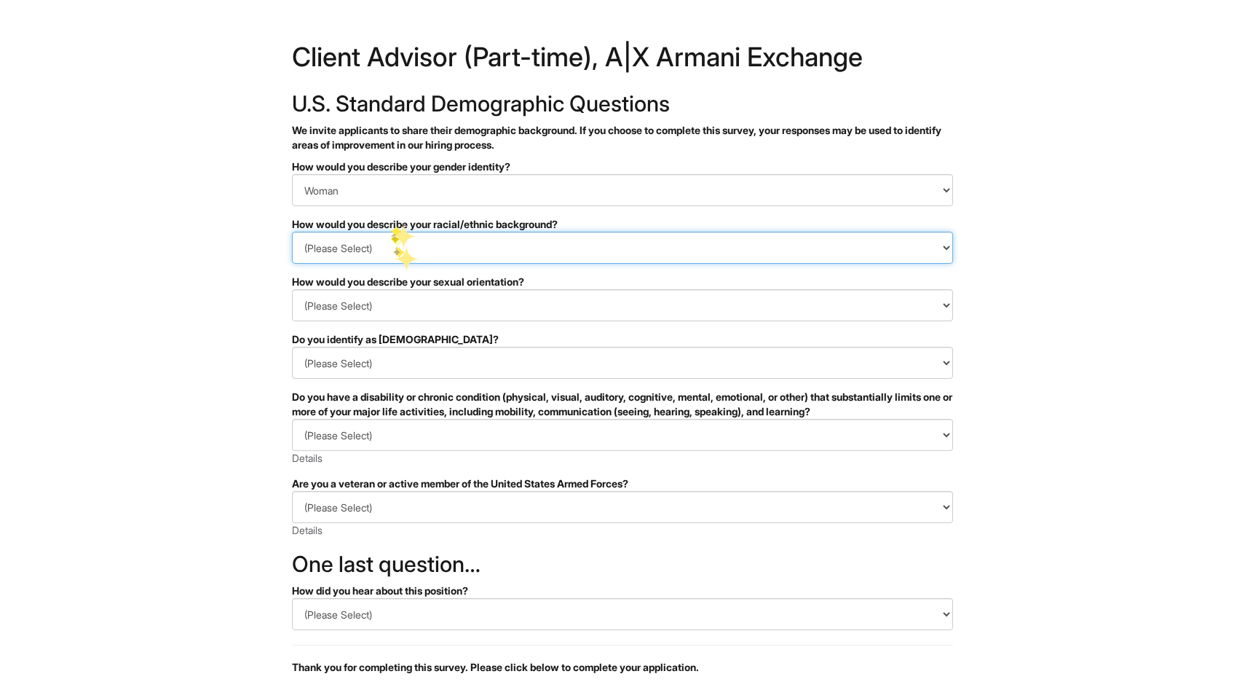
click at [394, 247] on select "(Please Select) Black or of African descent East Asian Hispanic, Latinx or of S…" at bounding box center [622, 248] width 661 height 32
select select "Black or of African descent"
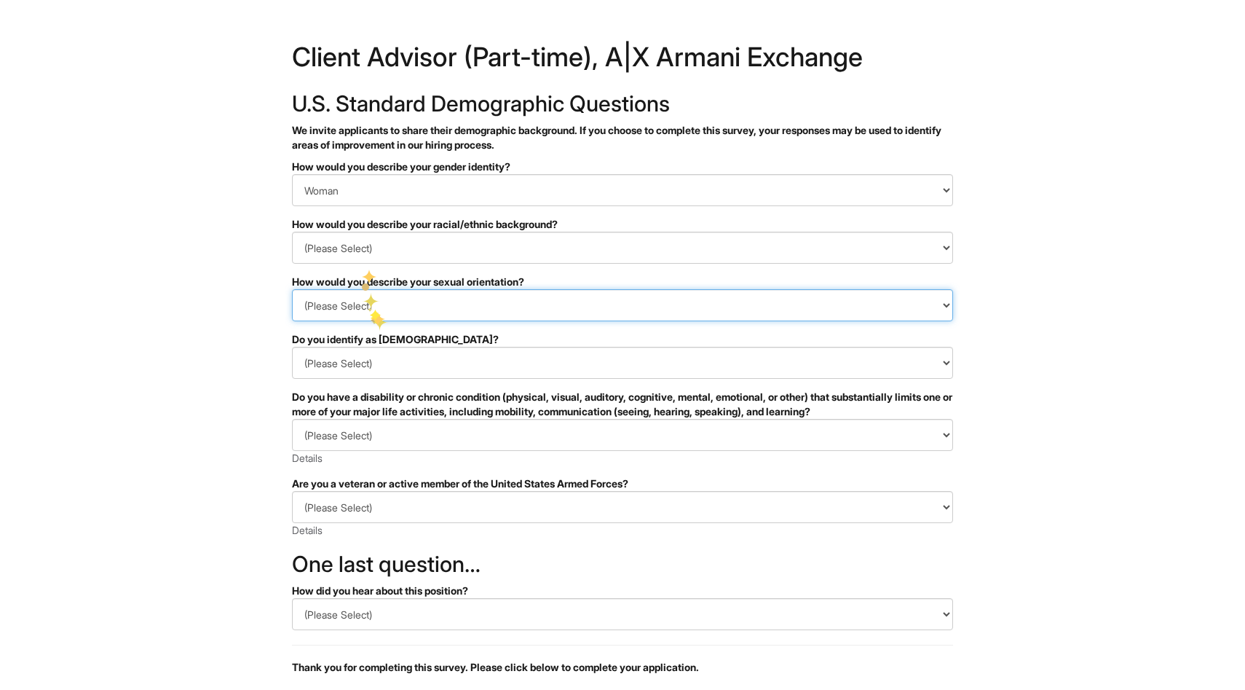
click at [371, 313] on select "(Please Select) Asexual Bisexual and/or pansexual Gay Heterosexual Lesbian Quee…" at bounding box center [622, 305] width 661 height 32
select select "[DEMOGRAPHIC_DATA]"
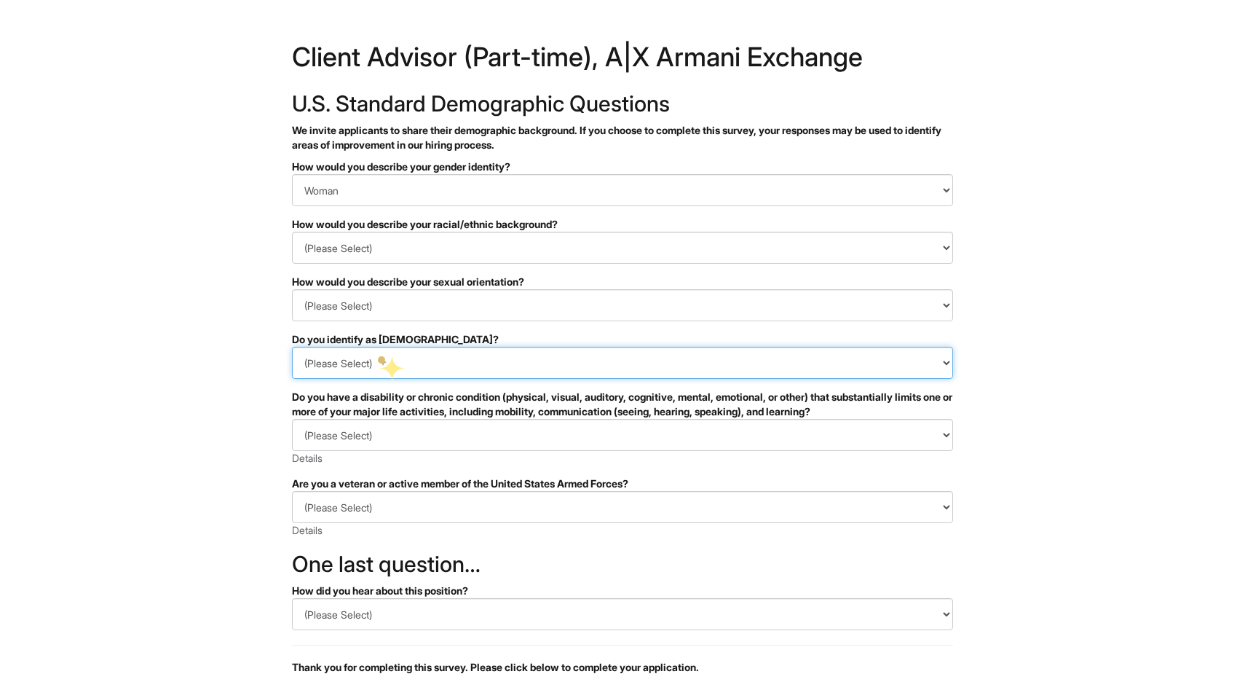
click at [379, 355] on select "(Please Select) Yes No I prefer to self-describe I don't wish to answer" at bounding box center [622, 363] width 661 height 32
select select "No"
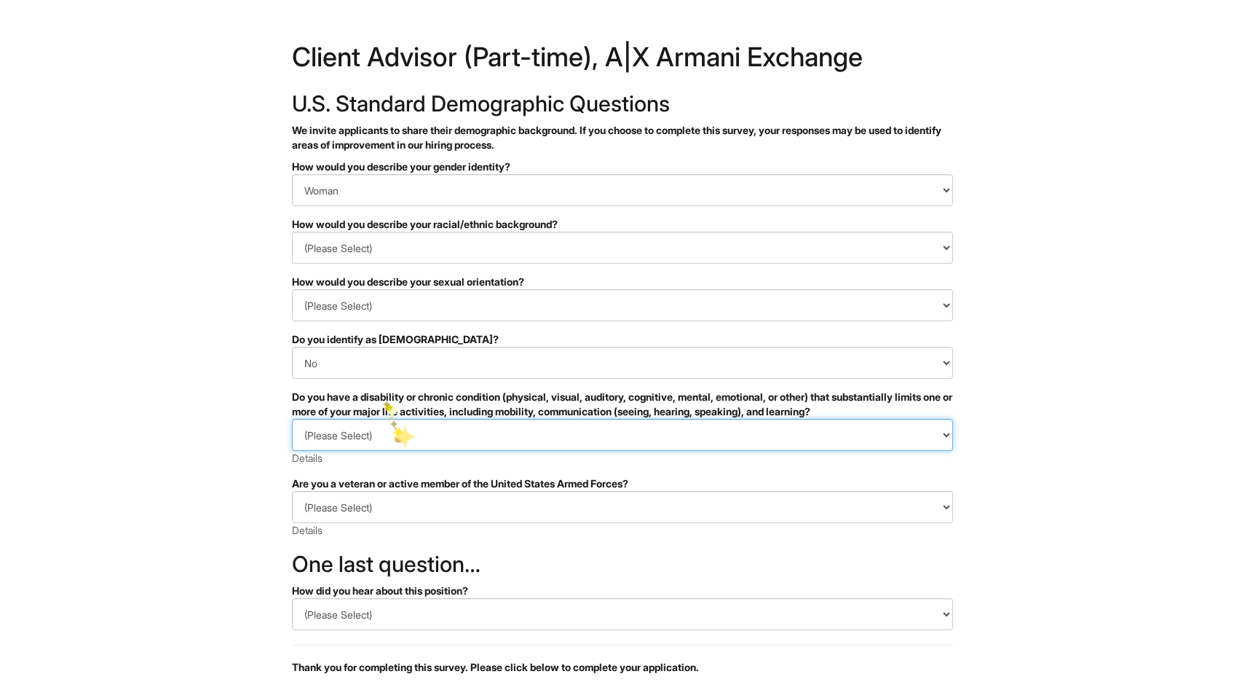
click at [395, 432] on select "(Please Select) YES, I HAVE A DISABILITY (or previously had a disability) NO, I…" at bounding box center [622, 435] width 661 height 32
select select "NO, I DON'T HAVE A DISABILITY"
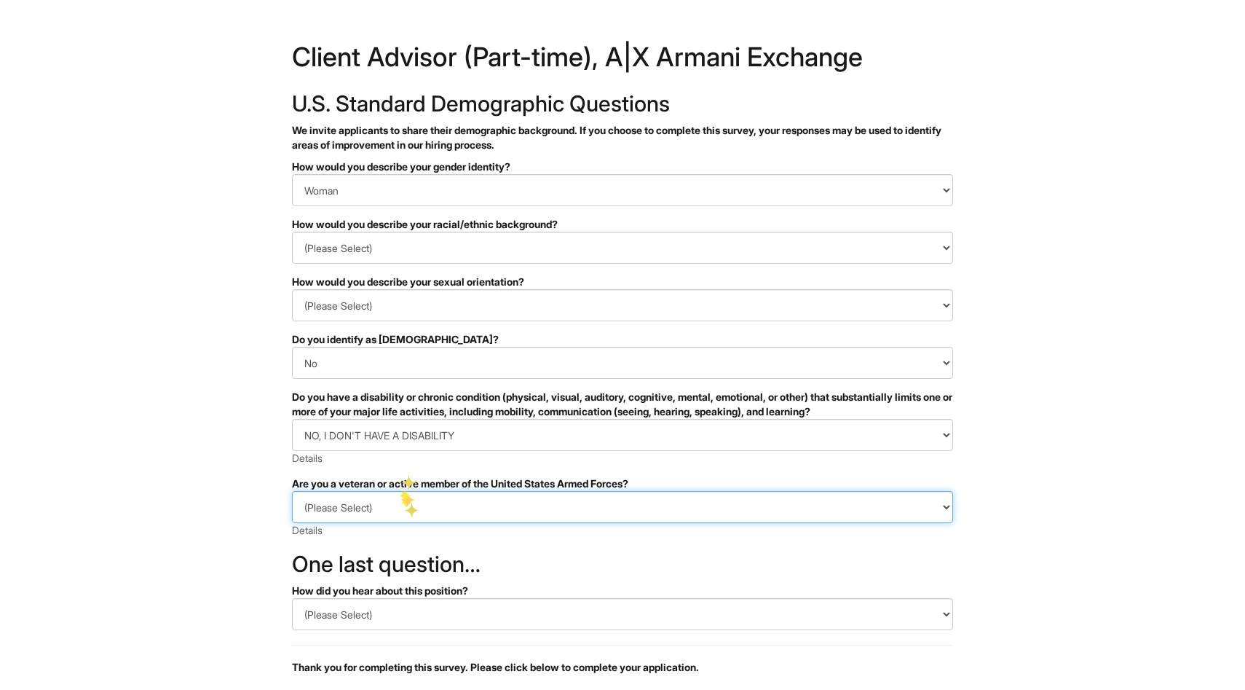
click at [403, 502] on select "(Please Select) I IDENTIFY AS ONE OR MORE OF THE CLASSIFICATIONS OF PROTECTED V…" at bounding box center [622, 507] width 661 height 32
select select "I AM NOT A PROTECTED VETERAN"
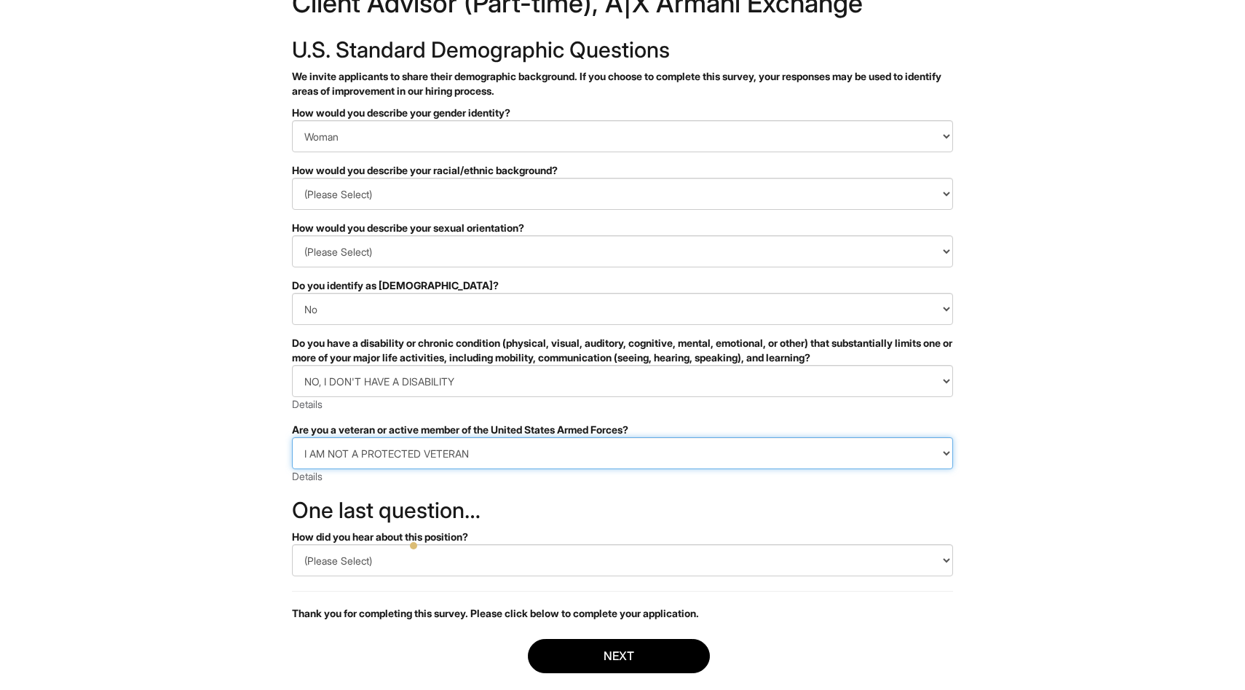
scroll to position [63, 0]
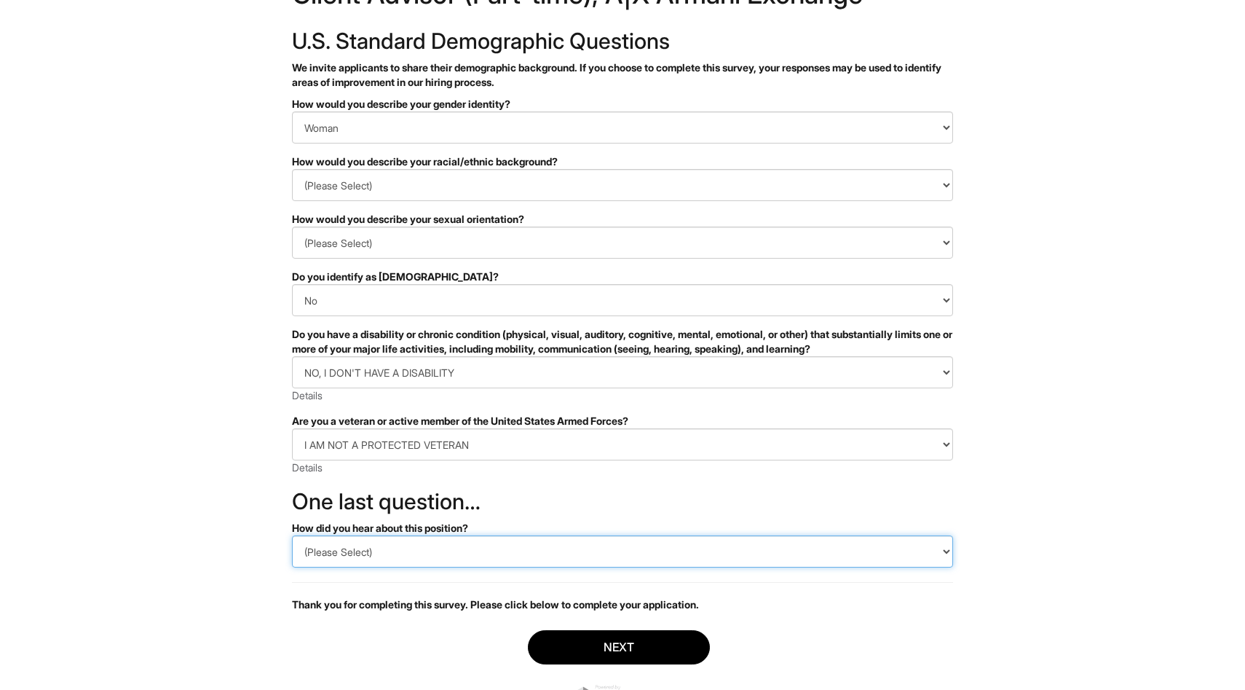
click at [411, 538] on select "(Please Select) CareerBuilder Indeed LinkedIn Monster Referral Other" at bounding box center [622, 551] width 661 height 32
select select "Indeed"
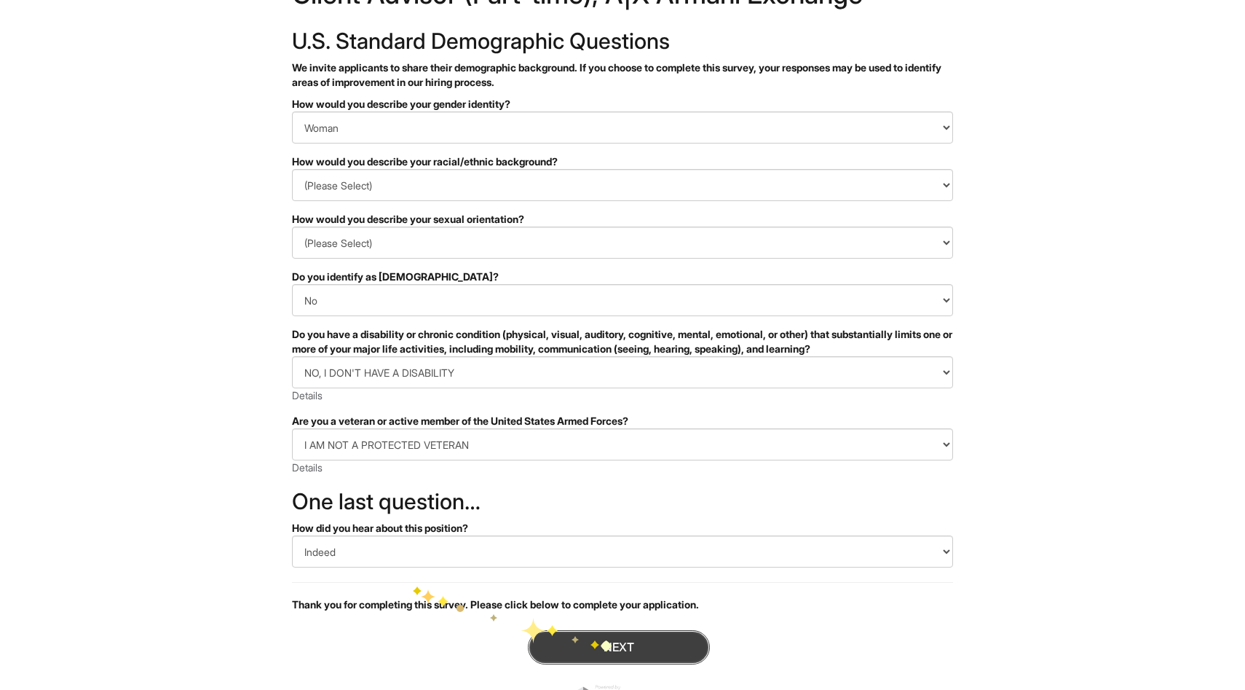
click at [603, 642] on button "Next" at bounding box center [619, 647] width 182 height 34
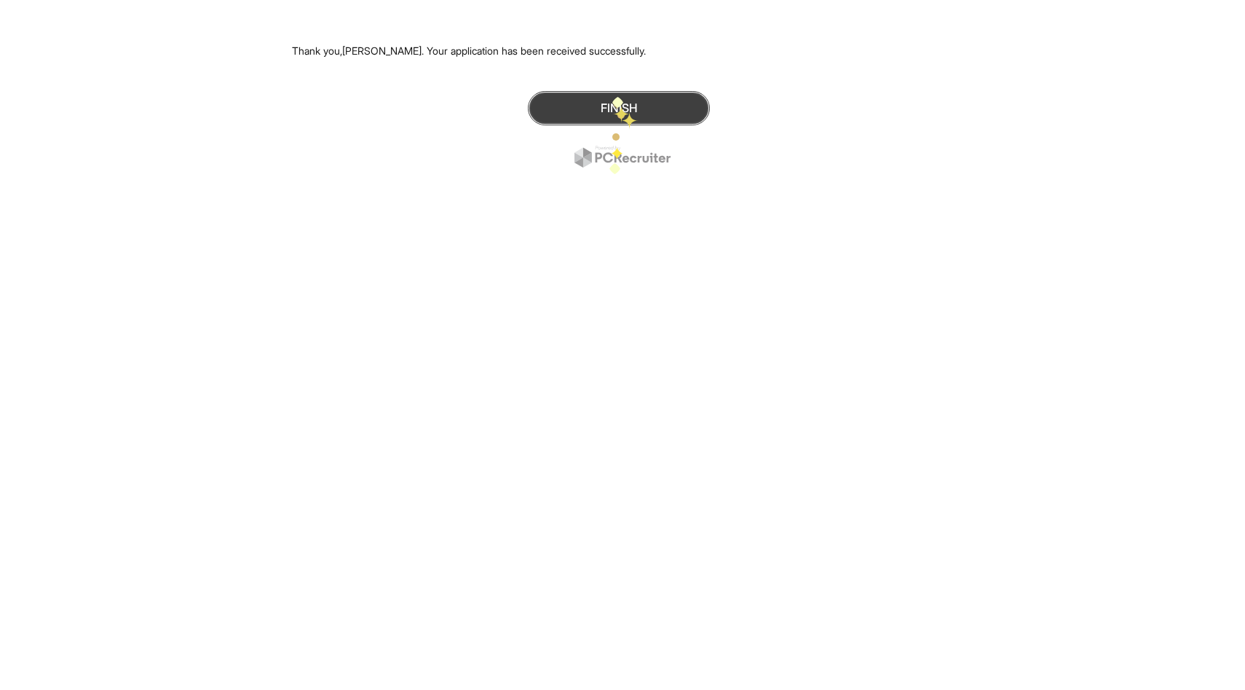
click at [620, 111] on button "Finish" at bounding box center [619, 108] width 182 height 34
